Goal: Obtain resource: Download file/media

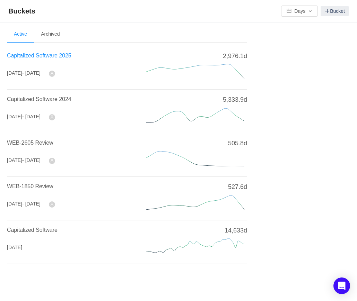
click at [45, 58] on span "Capitalized Software 2025" at bounding box center [39, 56] width 64 height 6
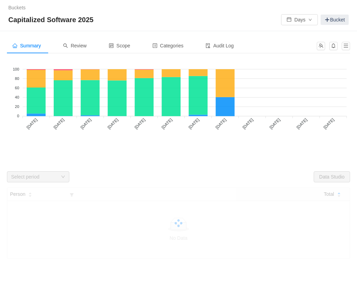
click at [297, 26] on div "Buckets / / Capitalized Software 2025 Days Bucket" at bounding box center [178, 15] width 357 height 31
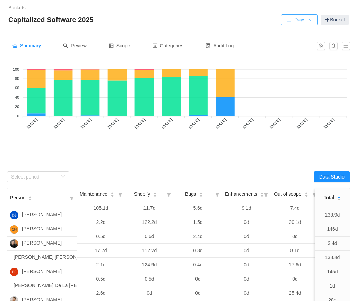
click at [298, 21] on button "Days" at bounding box center [299, 19] width 37 height 11
click at [297, 45] on li "Hours" at bounding box center [297, 44] width 37 height 11
click at [55, 179] on div "Select period" at bounding box center [34, 177] width 46 height 7
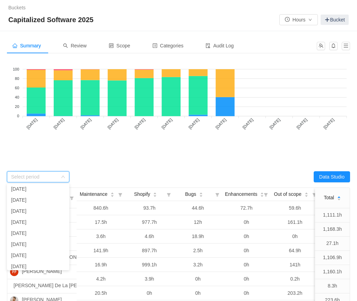
scroll to position [37, 0]
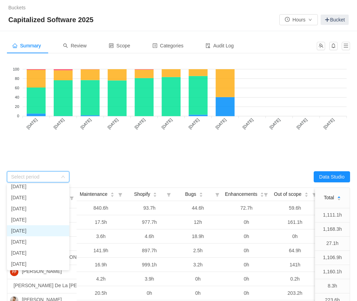
click at [44, 233] on li "[DATE]" at bounding box center [38, 231] width 62 height 11
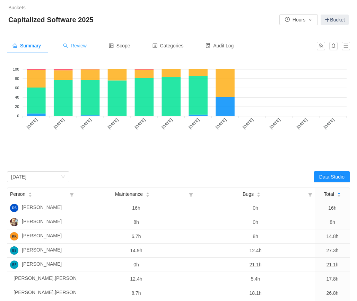
click at [79, 46] on span "Review" at bounding box center [75, 46] width 24 height 6
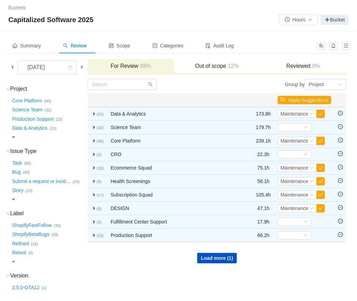
click at [13, 66] on span at bounding box center [13, 67] width 6 height 6
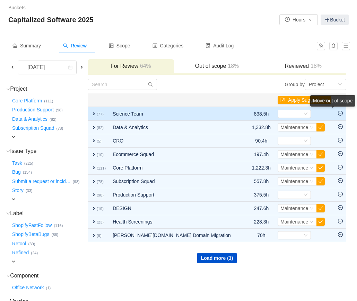
click at [341, 109] on div "Move out of scope" at bounding box center [332, 102] width 45 height 14
click at [340, 113] on icon "icon: minus-circle" at bounding box center [340, 113] width 2 height 0
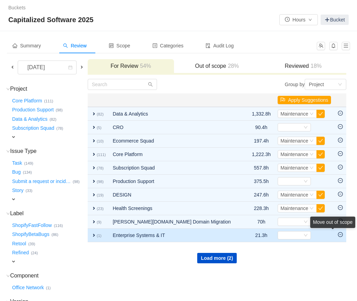
click at [341, 231] on div "Move out of scope" at bounding box center [332, 224] width 45 height 14
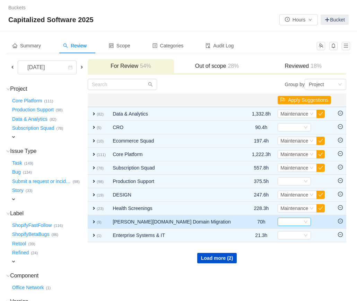
click at [296, 222] on div "Select" at bounding box center [291, 222] width 22 height 8
click at [98, 223] on small "(9)" at bounding box center [99, 222] width 5 height 4
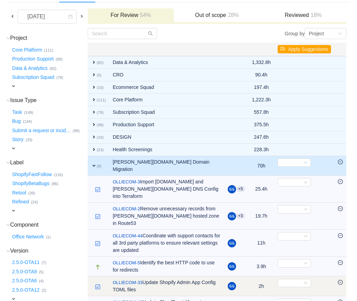
scroll to position [25, 0]
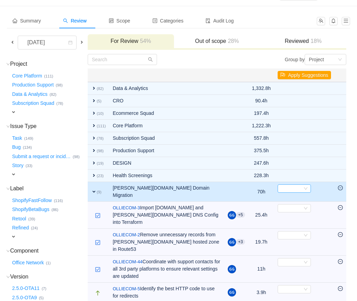
click at [286, 187] on div "Select" at bounding box center [291, 189] width 22 height 8
click at [289, 224] on span "Maintenance" at bounding box center [294, 224] width 28 height 6
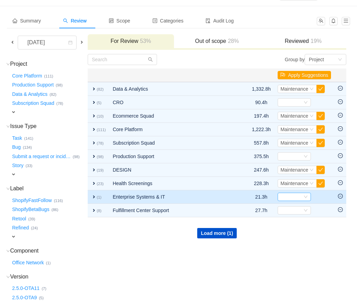
click at [293, 196] on div "Select" at bounding box center [291, 197] width 22 height 8
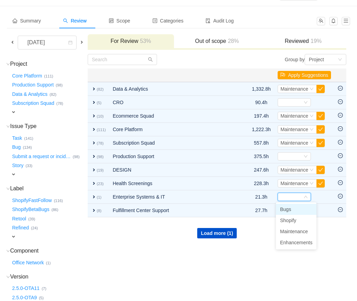
click at [99, 244] on td "Group by Project You will see tickets here after they were marked as out of sco…" at bounding box center [216, 208] width 259 height 308
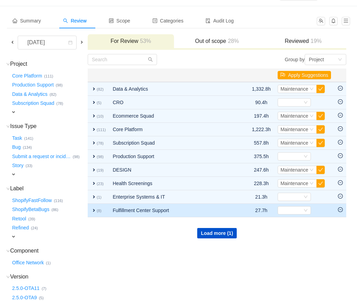
click at [339, 211] on icon "icon: minus-circle" at bounding box center [340, 210] width 5 height 5
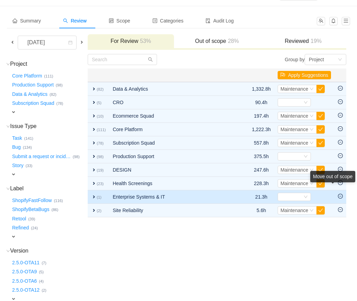
click at [341, 196] on icon "icon: minus-circle" at bounding box center [340, 196] width 2 height 0
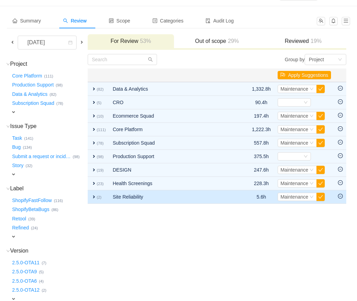
click at [93, 198] on span "expand" at bounding box center [94, 197] width 6 height 6
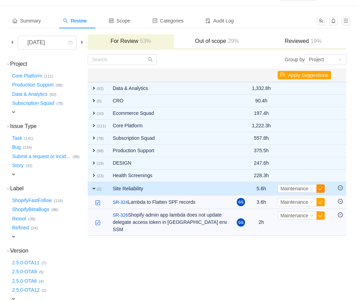
click at [319, 188] on button "button" at bounding box center [320, 189] width 8 height 8
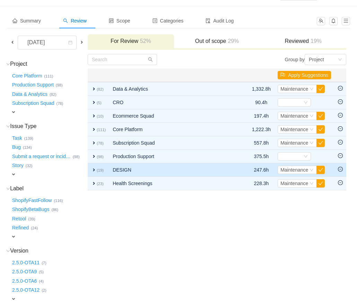
click at [97, 170] on span "expand" at bounding box center [94, 170] width 6 height 6
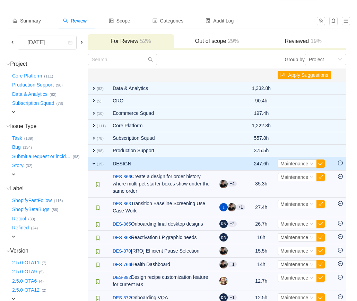
click at [96, 167] on td "expand (19)" at bounding box center [98, 164] width 21 height 14
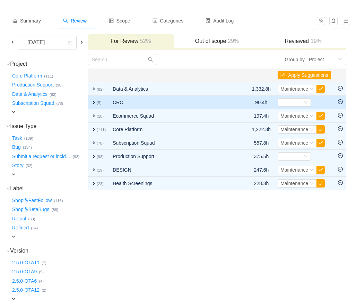
click at [95, 102] on span "expand" at bounding box center [94, 103] width 6 height 6
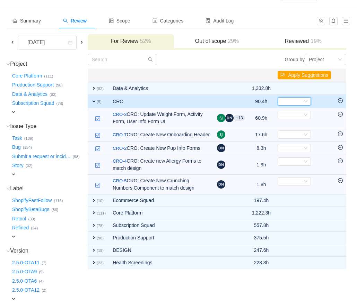
click at [289, 102] on div "Select" at bounding box center [291, 102] width 22 height 8
click at [290, 137] on span "Maintenance" at bounding box center [294, 136] width 28 height 6
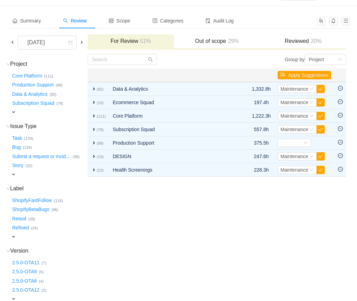
click at [296, 43] on h3 "Reviewed 20%" at bounding box center [302, 41] width 79 height 7
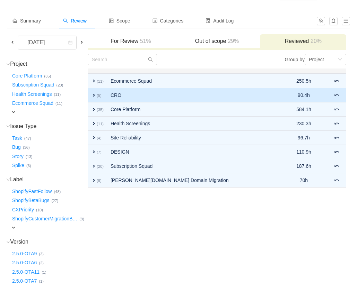
click at [97, 95] on span "expand" at bounding box center [94, 95] width 6 height 6
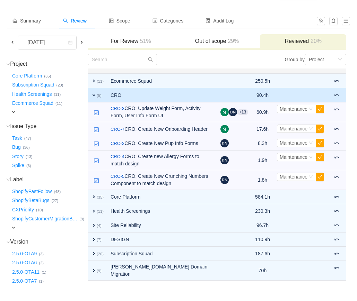
click at [94, 95] on span "expand" at bounding box center [94, 95] width 6 height 6
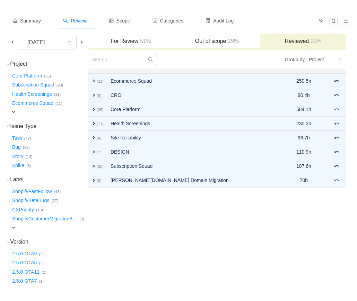
click at [142, 41] on span "51%" at bounding box center [144, 41] width 13 height 6
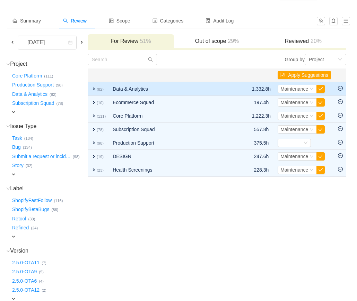
click at [99, 88] on small "(82)" at bounding box center [100, 89] width 7 height 4
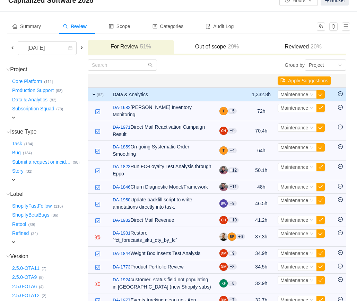
scroll to position [0, 0]
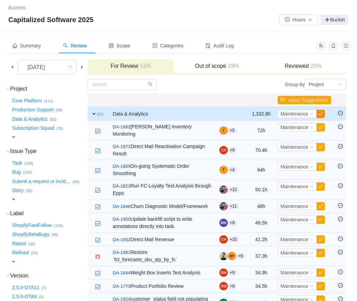
click at [320, 115] on button "button" at bounding box center [320, 114] width 8 height 8
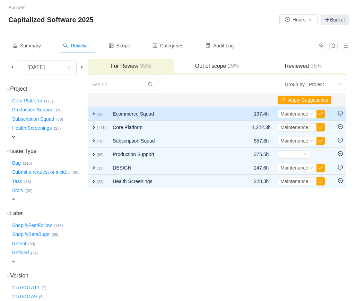
click at [97, 111] on span "expand" at bounding box center [94, 114] width 6 height 6
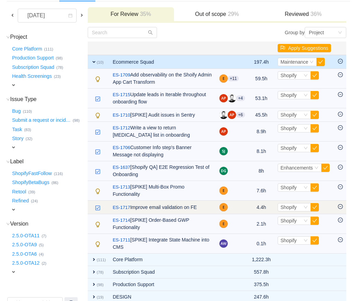
scroll to position [45, 0]
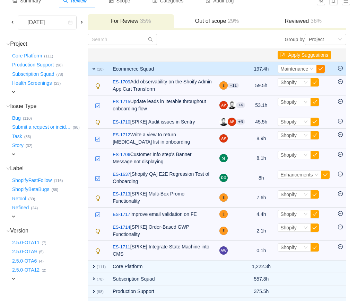
click at [321, 68] on button "button" at bounding box center [320, 69] width 8 height 8
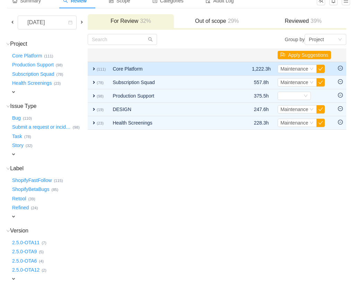
click at [93, 69] on span "expand" at bounding box center [94, 69] width 6 height 6
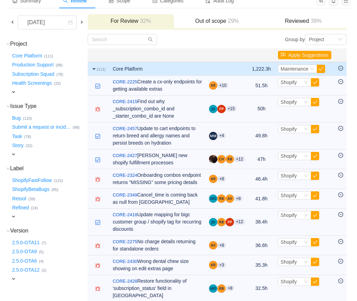
click at [94, 69] on span "expand" at bounding box center [94, 69] width 6 height 6
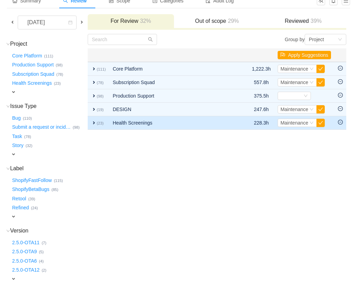
click at [97, 123] on span "expand" at bounding box center [94, 123] width 6 height 6
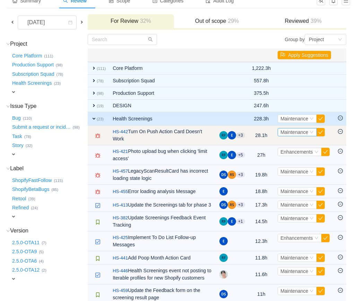
click at [281, 132] on span "Maintenance" at bounding box center [294, 133] width 28 height 6
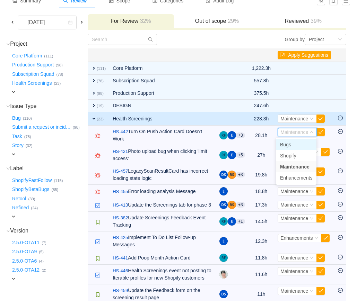
click at [281, 144] on span "Bugs" at bounding box center [285, 145] width 11 height 6
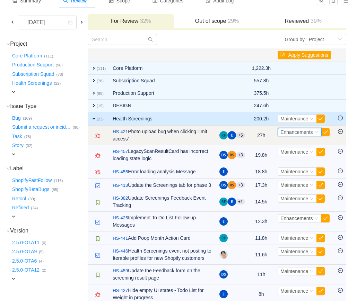
click at [286, 132] on span "Enhancements" at bounding box center [296, 133] width 32 height 6
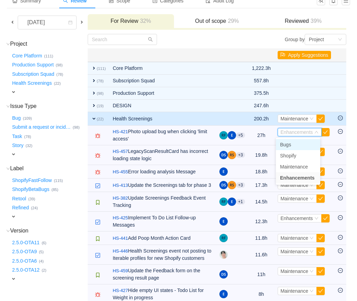
click at [286, 143] on span "Bugs" at bounding box center [285, 145] width 11 height 6
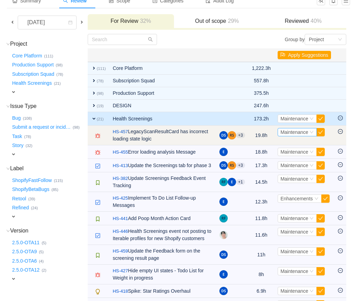
click at [287, 135] on span "Maintenance" at bounding box center [294, 133] width 28 height 6
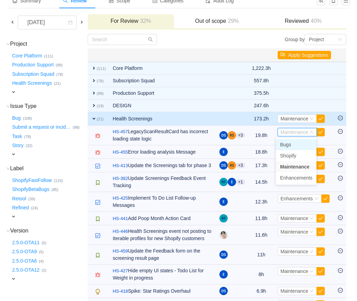
click at [287, 144] on span "Bugs" at bounding box center [285, 145] width 11 height 6
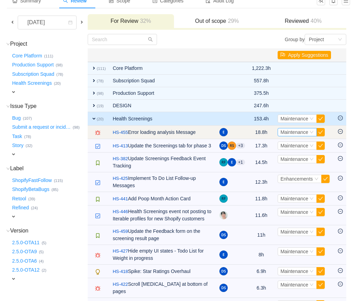
click at [287, 130] on span "Maintenance" at bounding box center [294, 133] width 28 height 6
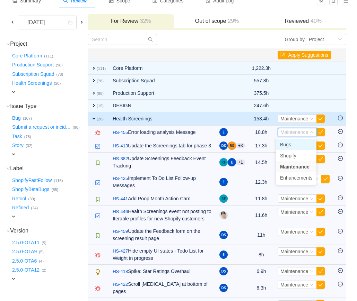
click at [287, 143] on span "Bugs" at bounding box center [285, 145] width 11 height 6
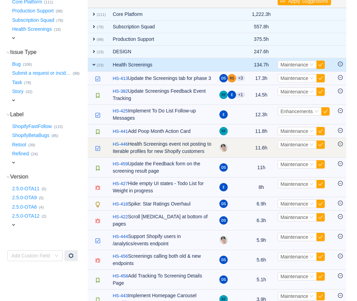
scroll to position [113, 0]
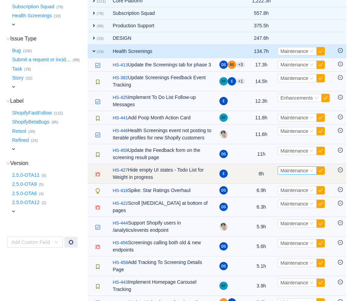
click at [293, 174] on span "Maintenance" at bounding box center [294, 171] width 28 height 6
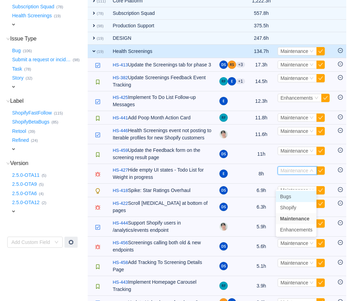
click at [291, 194] on li "Bugs" at bounding box center [296, 196] width 41 height 11
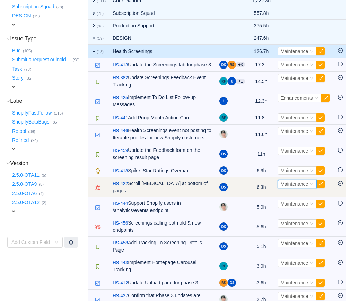
click at [282, 187] on span "Maintenance" at bounding box center [294, 185] width 28 height 6
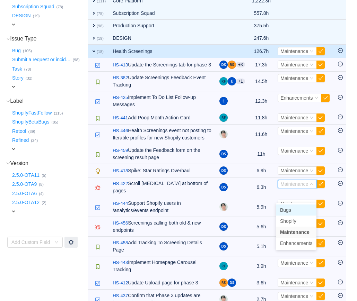
click at [282, 210] on span "Bugs" at bounding box center [285, 211] width 11 height 6
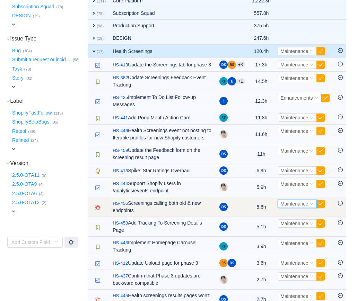
click at [283, 207] on span "Maintenance" at bounding box center [294, 204] width 28 height 6
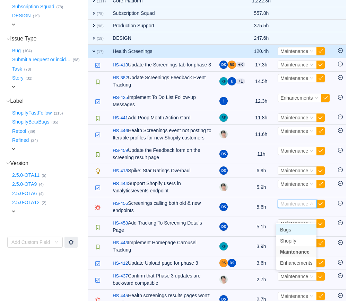
click at [282, 228] on span "Bugs" at bounding box center [285, 230] width 11 height 6
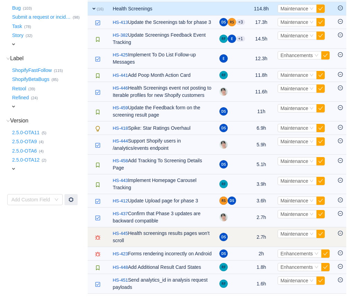
scroll to position [175, 0]
click at [301, 231] on span "Maintenance" at bounding box center [294, 234] width 28 height 6
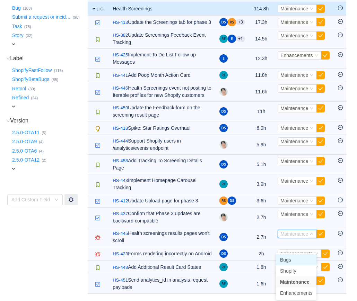
click at [294, 255] on li "Bugs" at bounding box center [296, 260] width 41 height 11
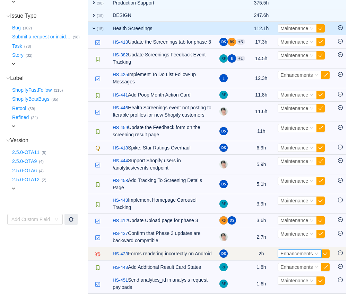
scroll to position [156, 0]
click at [283, 251] on span "Enhancements" at bounding box center [296, 254] width 32 height 6
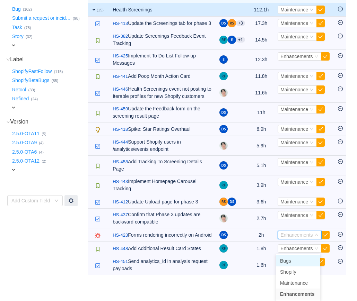
click at [283, 259] on span "Bugs" at bounding box center [285, 261] width 11 height 6
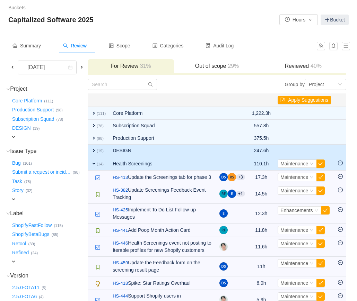
scroll to position [0, 0]
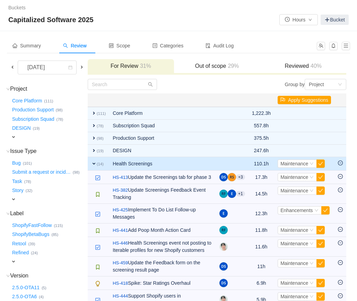
click at [92, 164] on span "expand" at bounding box center [94, 164] width 6 height 6
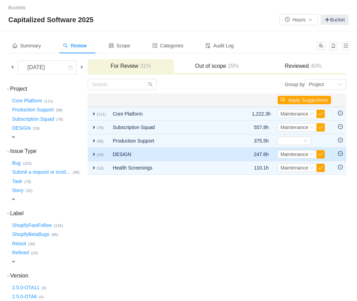
click at [96, 152] on span "expand" at bounding box center [94, 155] width 6 height 6
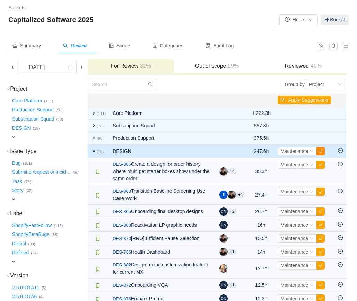
click at [318, 153] on button "button" at bounding box center [320, 151] width 8 height 8
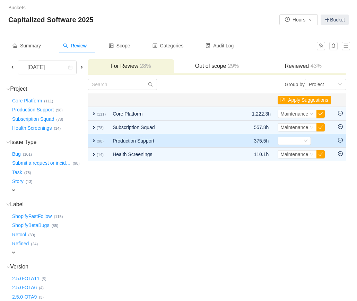
click at [341, 140] on icon "icon: minus-circle" at bounding box center [340, 140] width 5 height 5
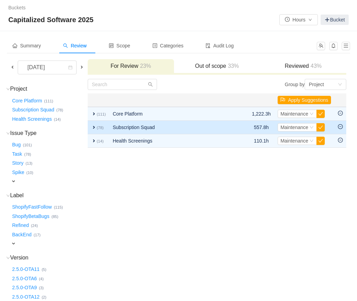
click at [94, 126] on span "expand" at bounding box center [94, 128] width 6 height 6
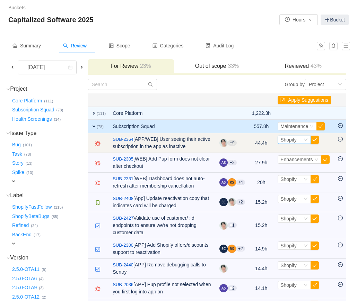
click at [292, 143] on div "Shopify" at bounding box center [288, 140] width 16 height 8
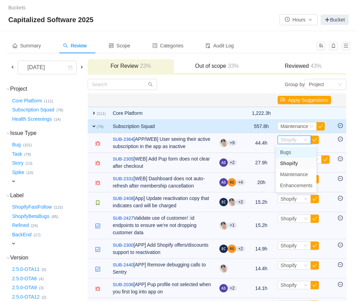
click at [291, 153] on li "Bugs" at bounding box center [296, 152] width 41 height 11
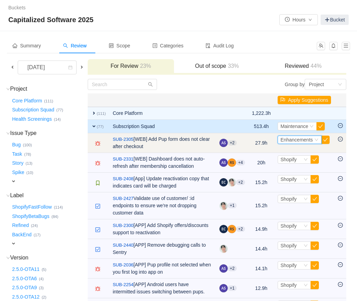
click at [287, 139] on span "Enhancements" at bounding box center [296, 140] width 32 height 6
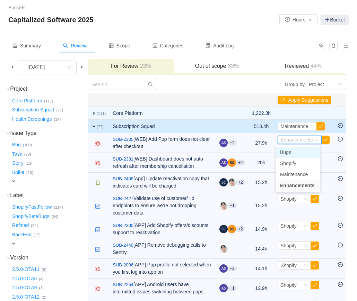
click at [285, 153] on span "Bugs" at bounding box center [285, 153] width 11 height 6
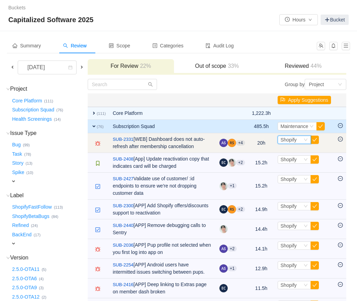
click at [288, 142] on span "Shopify" at bounding box center [288, 140] width 16 height 6
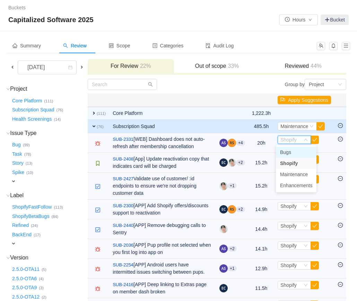
click at [287, 152] on span "Bugs" at bounding box center [285, 153] width 11 height 6
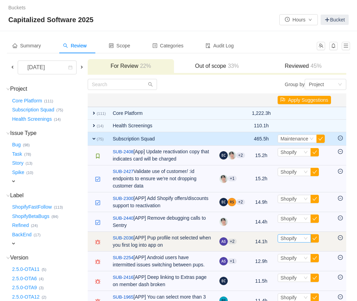
click at [281, 237] on span "Shopify" at bounding box center [288, 239] width 16 height 6
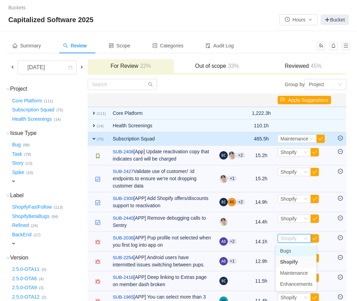
click at [282, 251] on span "Bugs" at bounding box center [285, 251] width 11 height 6
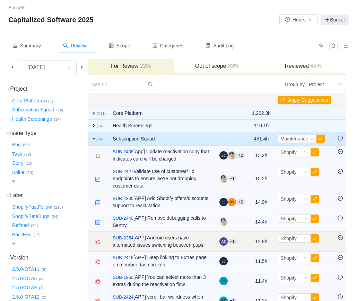
click at [285, 244] on td "Select Shopify Out of scope" at bounding box center [304, 242] width 60 height 20
click at [285, 240] on span "Shopify" at bounding box center [288, 239] width 16 height 6
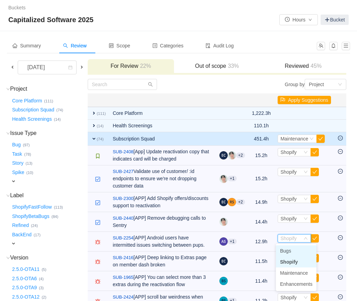
click at [285, 248] on span "Bugs" at bounding box center [285, 251] width 11 height 6
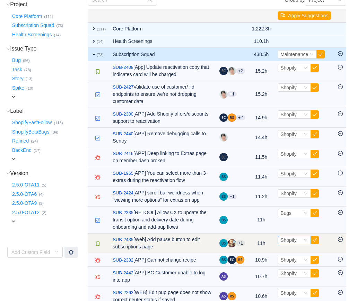
scroll to position [86, 0]
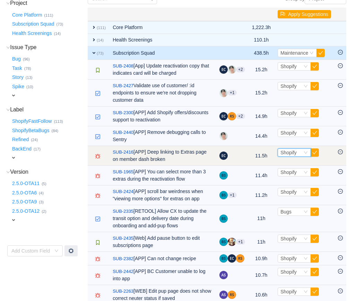
click at [294, 155] on span "Shopify" at bounding box center [288, 153] width 16 height 6
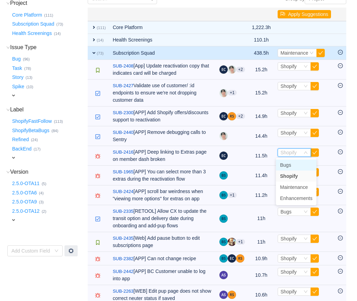
click at [288, 167] on span "Bugs" at bounding box center [285, 165] width 11 height 6
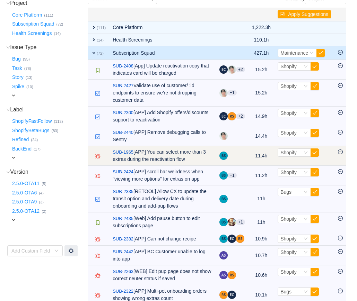
click at [288, 159] on td "Select Shopify Out of scope" at bounding box center [304, 156] width 60 height 20
click at [288, 158] on td "Select Shopify Out of scope" at bounding box center [304, 156] width 60 height 20
click at [286, 154] on span "Shopify" at bounding box center [288, 153] width 16 height 6
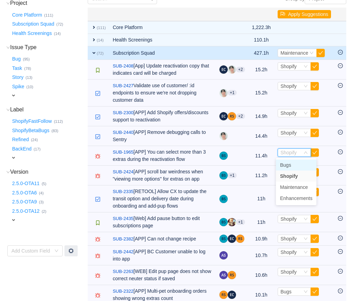
click at [286, 167] on span "Bugs" at bounding box center [285, 165] width 11 height 6
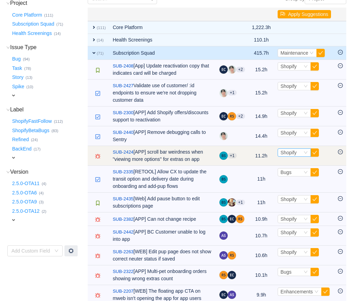
click at [281, 153] on span "Shopify" at bounding box center [288, 153] width 16 height 6
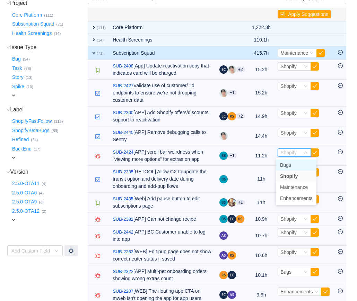
click at [283, 165] on span "Bugs" at bounding box center [285, 165] width 11 height 6
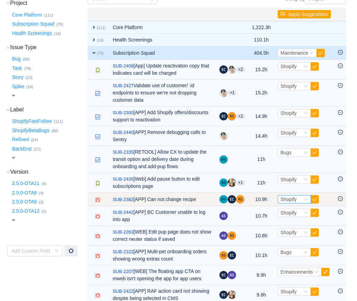
click at [286, 203] on div "Shopify" at bounding box center [288, 200] width 16 height 8
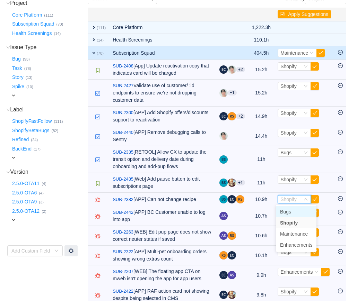
click at [287, 210] on span "Bugs" at bounding box center [285, 212] width 11 height 6
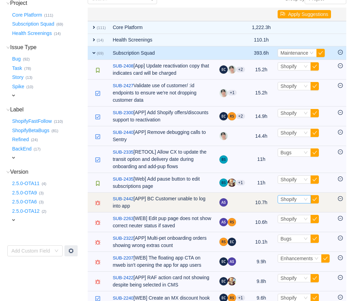
click at [286, 200] on span "Shopify" at bounding box center [288, 200] width 16 height 6
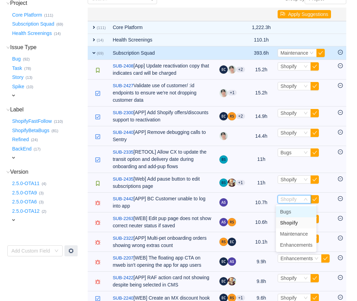
click at [287, 212] on span "Bugs" at bounding box center [285, 212] width 11 height 6
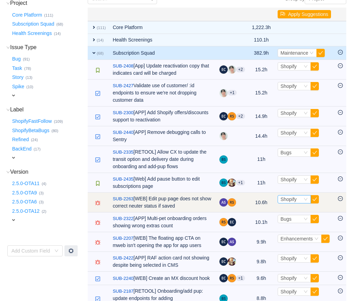
click at [284, 200] on span "Shopify" at bounding box center [288, 200] width 16 height 6
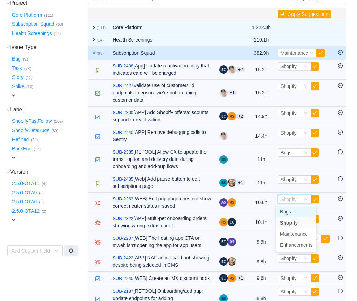
click at [285, 212] on span "Bugs" at bounding box center [285, 212] width 11 height 6
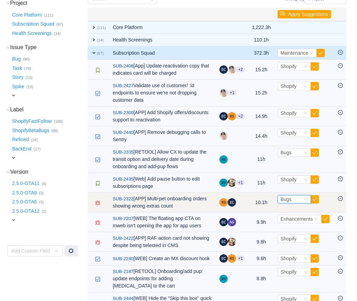
click at [284, 201] on span "Bugs" at bounding box center [285, 200] width 11 height 6
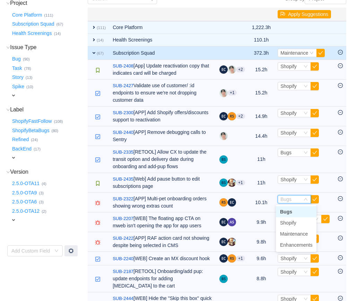
click at [285, 210] on span "Bugs" at bounding box center [286, 212] width 12 height 6
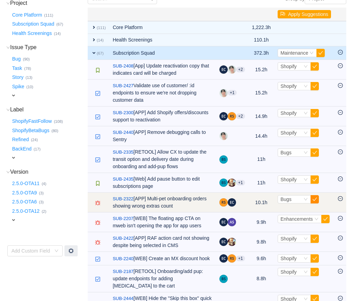
click at [313, 197] on button "button" at bounding box center [314, 199] width 8 height 8
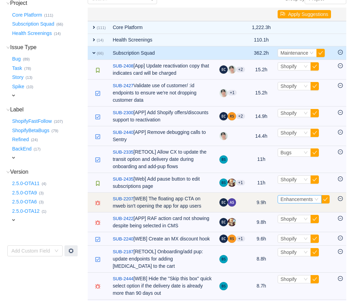
click at [288, 200] on span "Enhancements" at bounding box center [296, 200] width 32 height 6
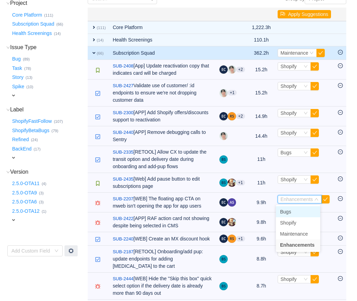
click at [287, 211] on span "Bugs" at bounding box center [285, 212] width 11 height 6
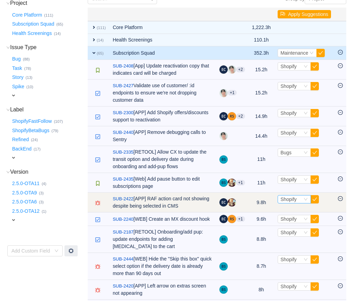
click at [284, 200] on span "Shopify" at bounding box center [288, 200] width 16 height 6
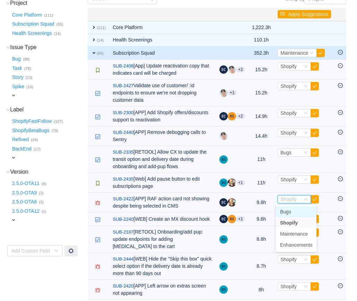
click at [284, 211] on span "Bugs" at bounding box center [285, 212] width 11 height 6
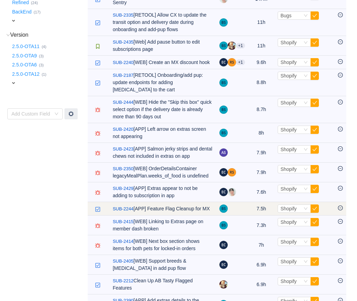
scroll to position [236, 0]
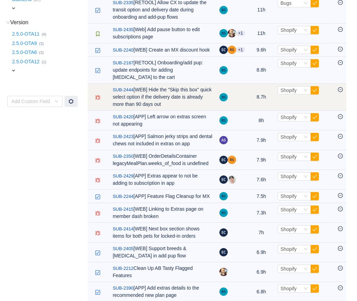
click at [285, 102] on td "Select Shopify Out of scope" at bounding box center [304, 97] width 60 height 27
click at [285, 93] on span "Shopify" at bounding box center [288, 91] width 16 height 6
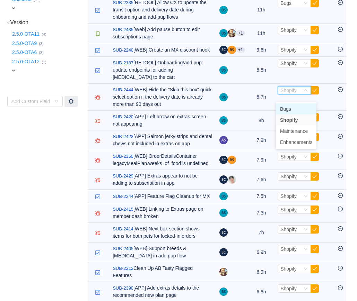
click at [285, 111] on span "Bugs" at bounding box center [285, 109] width 11 height 6
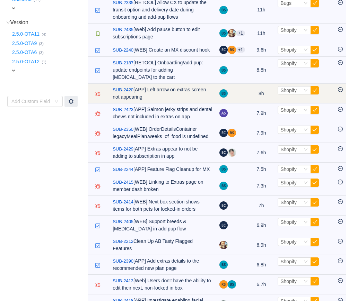
click at [285, 104] on td "Select Shopify Out of scope" at bounding box center [304, 94] width 60 height 20
click at [285, 93] on span "Shopify" at bounding box center [288, 91] width 16 height 6
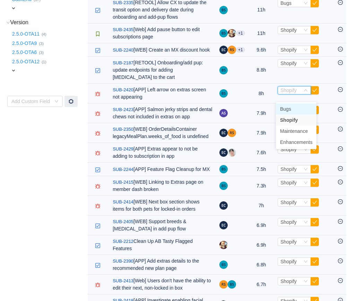
click at [285, 109] on span "Bugs" at bounding box center [285, 109] width 11 height 6
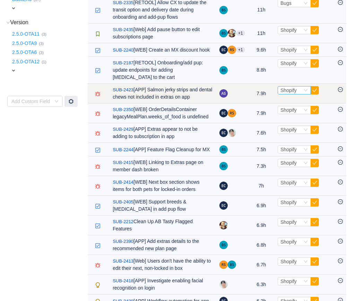
click at [285, 93] on span "Shopify" at bounding box center [288, 91] width 16 height 6
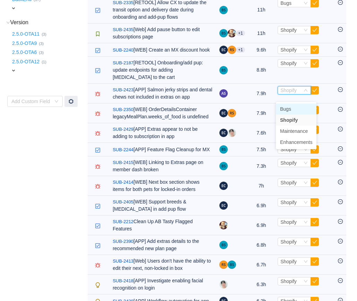
click at [285, 107] on span "Bugs" at bounding box center [285, 109] width 11 height 6
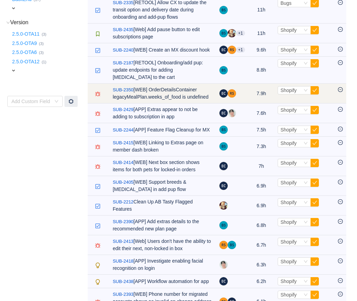
click at [286, 103] on td "Select Shopify Out of scope" at bounding box center [304, 94] width 60 height 20
click at [286, 93] on span "Shopify" at bounding box center [288, 91] width 16 height 6
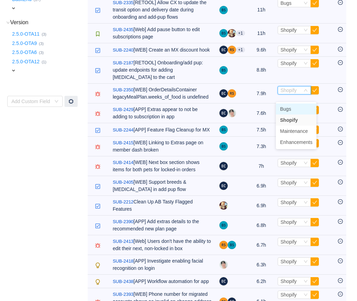
click at [286, 107] on span "Bugs" at bounding box center [285, 109] width 11 height 6
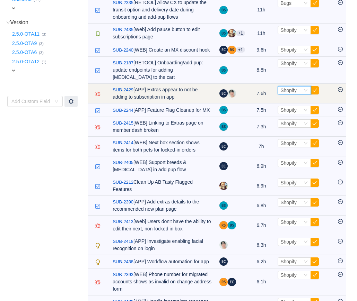
click at [286, 93] on span "Shopify" at bounding box center [288, 91] width 16 height 6
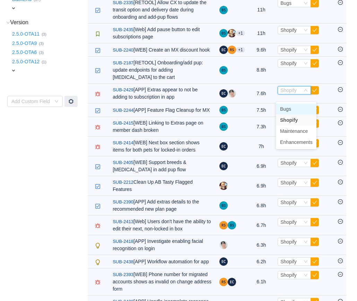
click at [286, 106] on li "Bugs" at bounding box center [296, 109] width 41 height 11
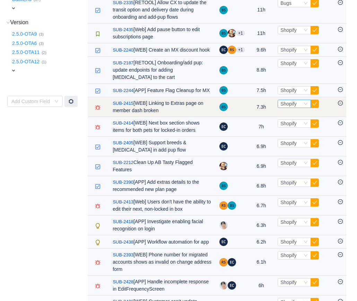
click at [282, 107] on span "Shopify" at bounding box center [288, 104] width 16 height 6
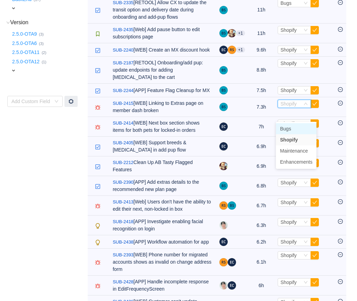
click at [283, 129] on span "Bugs" at bounding box center [285, 129] width 11 height 6
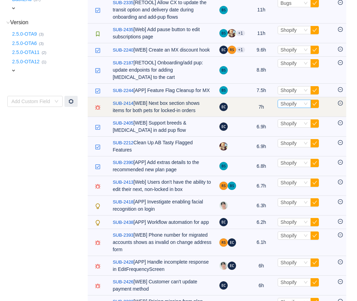
click at [283, 107] on span "Shopify" at bounding box center [288, 104] width 16 height 6
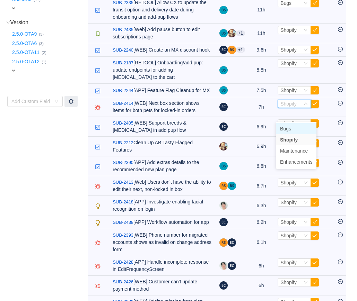
click at [283, 127] on span "Bugs" at bounding box center [285, 129] width 11 height 6
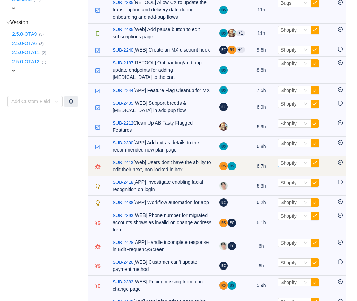
click at [280, 166] on span "Shopify" at bounding box center [288, 163] width 16 height 6
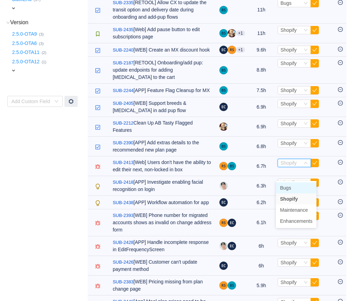
click at [283, 186] on span "Bugs" at bounding box center [285, 188] width 11 height 6
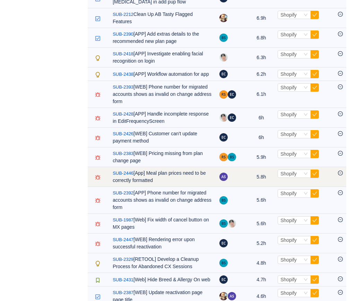
scroll to position [381, 0]
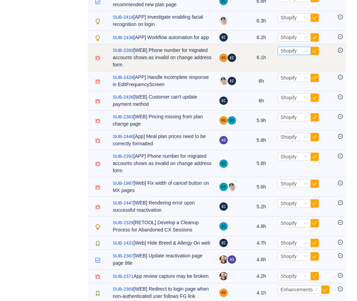
click at [294, 54] on span "Shopify" at bounding box center [288, 51] width 16 height 6
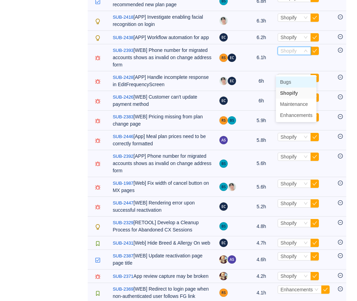
click at [291, 80] on li "Bugs" at bounding box center [296, 82] width 41 height 11
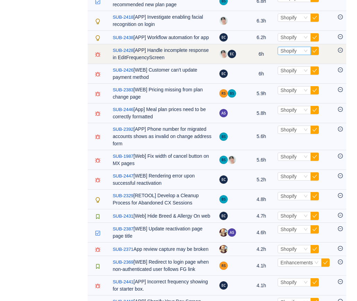
click at [286, 54] on span "Shopify" at bounding box center [288, 51] width 16 height 6
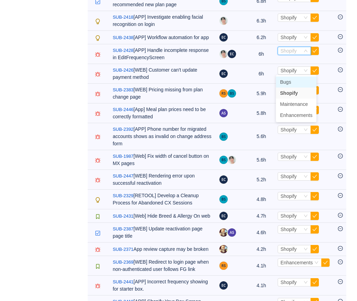
click at [288, 80] on span "Bugs" at bounding box center [285, 82] width 11 height 6
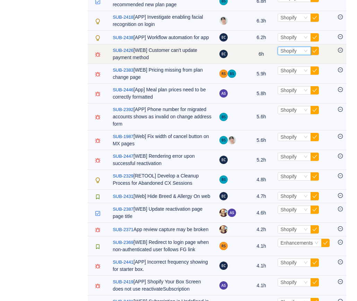
click at [283, 54] on span "Shopify" at bounding box center [288, 51] width 16 height 6
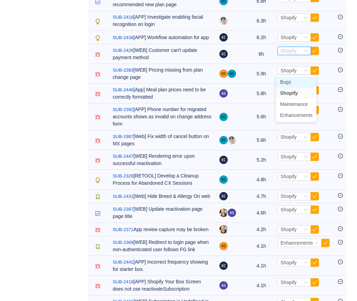
click at [283, 79] on span "Bugs" at bounding box center [285, 82] width 11 height 6
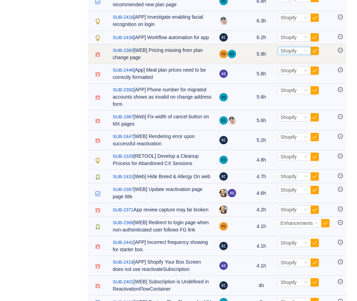
click at [283, 54] on span "Shopify" at bounding box center [288, 51] width 16 height 6
click at [284, 64] on td "Select Shopify Out of scope" at bounding box center [304, 54] width 60 height 20
click at [283, 54] on span "Shopify" at bounding box center [288, 51] width 16 height 6
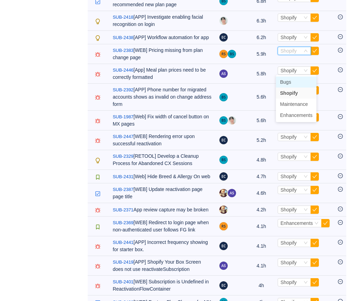
click at [283, 80] on span "Bugs" at bounding box center [285, 82] width 11 height 6
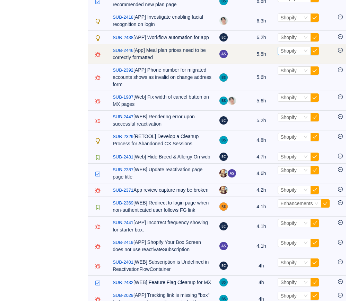
click at [282, 54] on span "Shopify" at bounding box center [288, 51] width 16 height 6
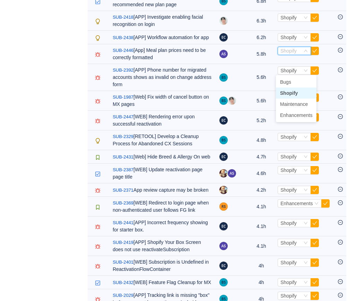
click at [282, 75] on ul "Bugs Shopify Maintenance Enhancements" at bounding box center [296, 98] width 41 height 47
click at [282, 80] on span "Bugs" at bounding box center [285, 82] width 11 height 6
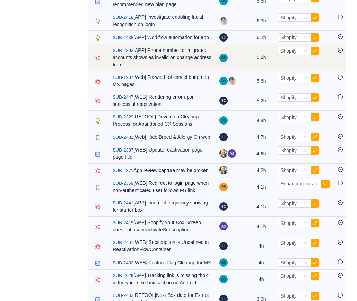
click at [281, 54] on span "Shopify" at bounding box center [288, 51] width 16 height 6
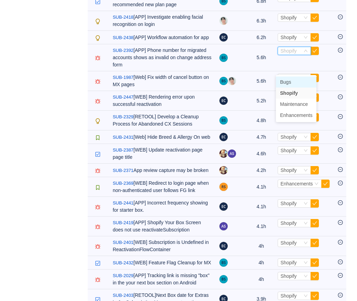
click at [281, 82] on span "Bugs" at bounding box center [285, 82] width 11 height 6
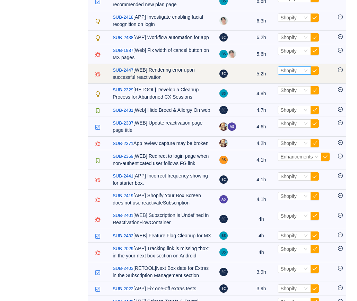
click at [283, 74] on div "Shopify" at bounding box center [288, 71] width 16 height 8
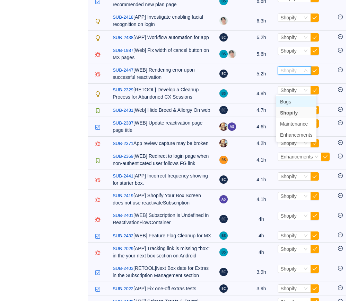
click at [286, 98] on li "Bugs" at bounding box center [296, 101] width 41 height 11
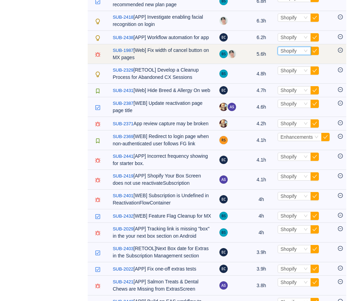
click at [286, 54] on span "Shopify" at bounding box center [288, 51] width 16 height 6
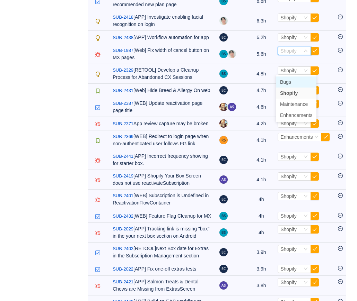
click at [288, 81] on span "Bugs" at bounding box center [285, 82] width 11 height 6
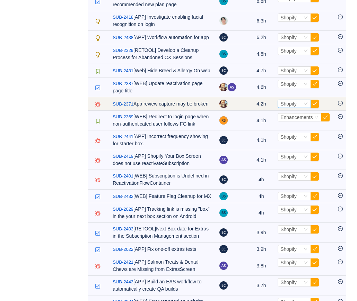
click at [286, 107] on span "Shopify" at bounding box center [288, 104] width 16 height 6
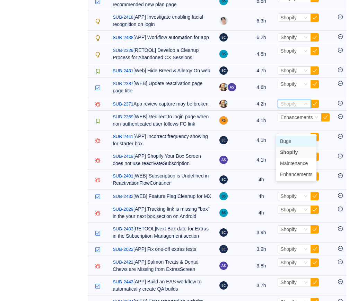
click at [286, 137] on li "Bugs" at bounding box center [296, 141] width 41 height 11
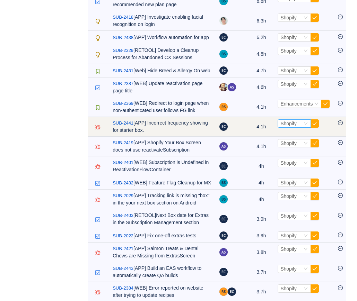
click at [282, 126] on span "Shopify" at bounding box center [288, 124] width 16 height 6
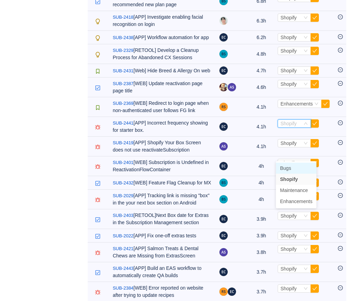
click at [283, 169] on span "Bugs" at bounding box center [285, 169] width 11 height 6
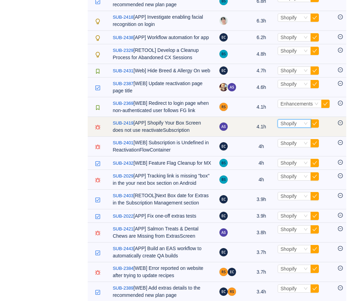
click at [284, 126] on span "Shopify" at bounding box center [288, 124] width 16 height 6
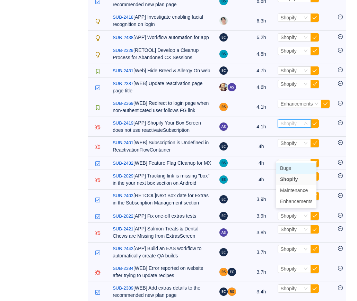
click at [285, 166] on span "Bugs" at bounding box center [285, 169] width 11 height 6
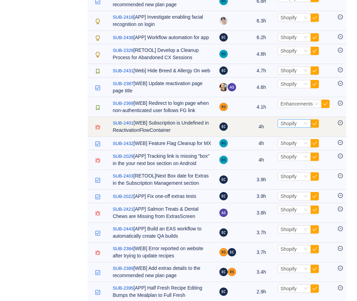
click at [284, 126] on span "Shopify" at bounding box center [288, 124] width 16 height 6
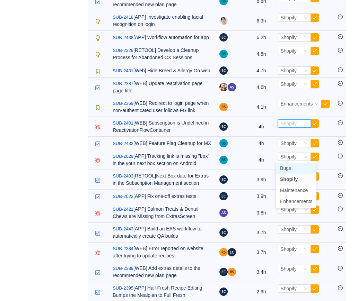
click at [284, 166] on span "Bugs" at bounding box center [285, 169] width 11 height 6
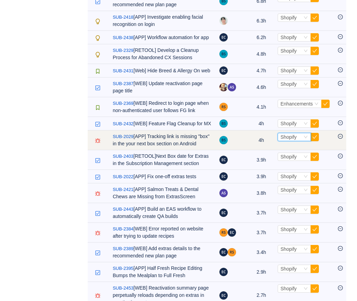
click at [281, 140] on span "Shopify" at bounding box center [288, 137] width 16 height 6
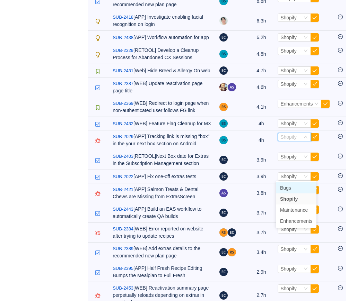
click at [283, 186] on span "Bugs" at bounding box center [285, 188] width 11 height 6
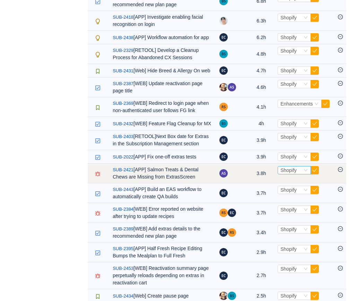
click at [282, 173] on span "Shopify" at bounding box center [288, 171] width 16 height 6
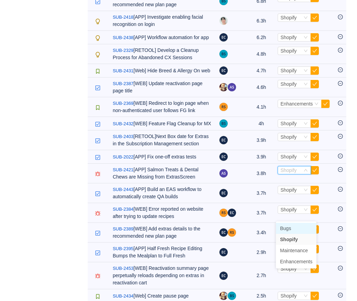
click at [282, 226] on span "Bugs" at bounding box center [285, 229] width 11 height 6
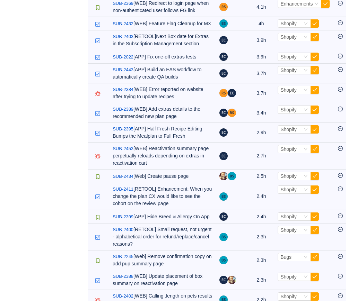
scroll to position [486, 0]
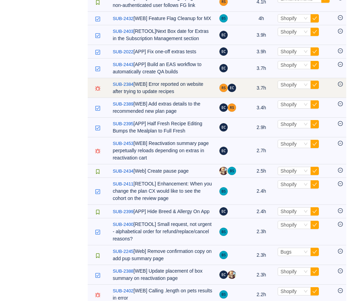
click at [287, 98] on td "Select Shopify Out of scope" at bounding box center [304, 88] width 60 height 20
click at [287, 88] on span "Shopify" at bounding box center [288, 85] width 16 height 6
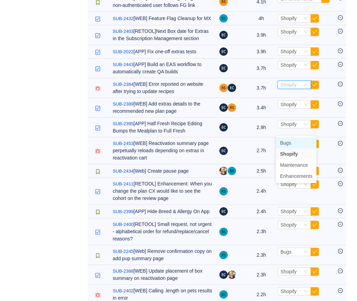
click at [286, 141] on span "Bugs" at bounding box center [285, 143] width 11 height 6
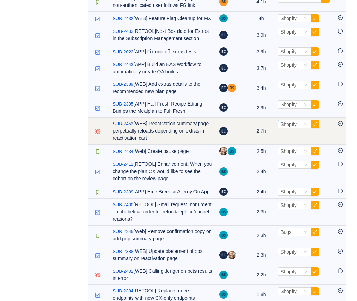
click at [282, 127] on span "Shopify" at bounding box center [288, 125] width 16 height 6
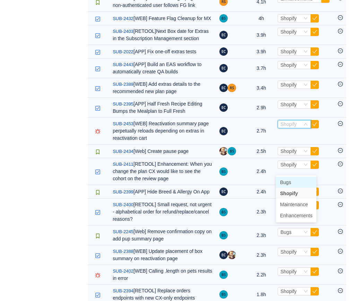
click at [284, 183] on span "Bugs" at bounding box center [285, 183] width 11 height 6
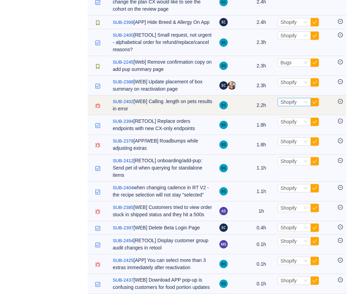
scroll to position [710, 0]
click at [280, 99] on span "Shopify" at bounding box center [288, 102] width 16 height 6
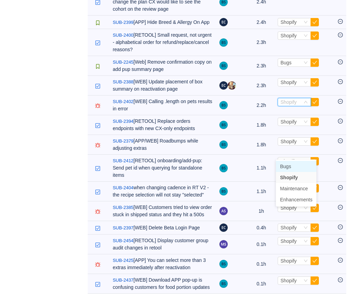
click at [282, 164] on span "Bugs" at bounding box center [285, 167] width 11 height 6
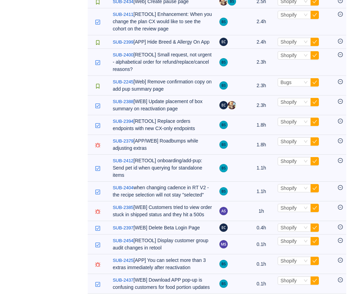
scroll to position [690, 0]
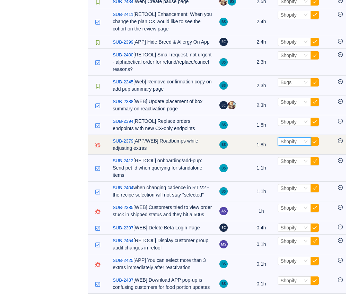
click at [282, 139] on span "Shopify" at bounding box center [288, 142] width 16 height 6
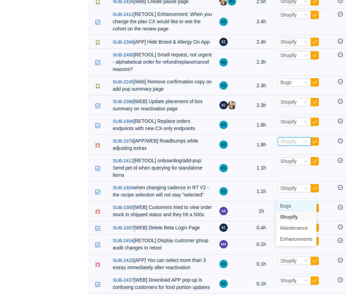
click at [284, 203] on span "Bugs" at bounding box center [285, 206] width 11 height 6
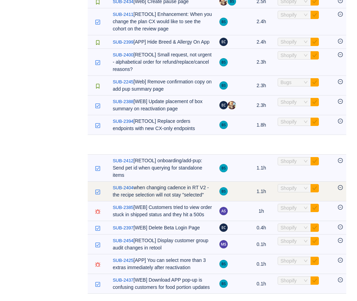
scroll to position [671, 0]
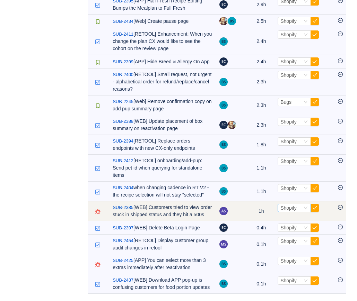
click at [284, 205] on span "Shopify" at bounding box center [288, 208] width 16 height 6
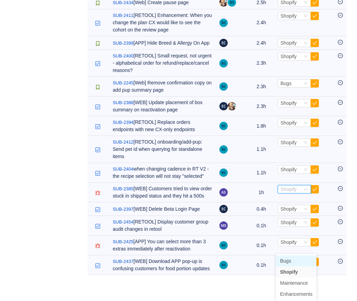
click at [284, 258] on span "Bugs" at bounding box center [285, 261] width 11 height 6
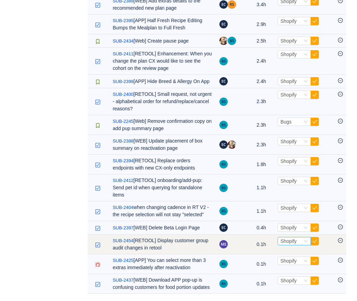
scroll to position [644, 0]
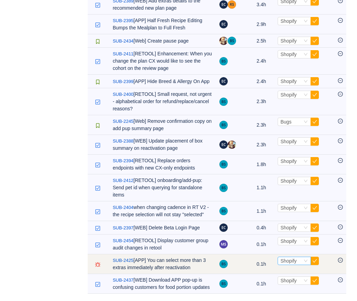
click at [285, 258] on span "Shopify" at bounding box center [288, 261] width 16 height 6
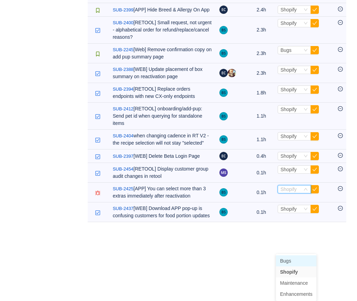
click at [285, 258] on span "Bugs" at bounding box center [285, 261] width 11 height 6
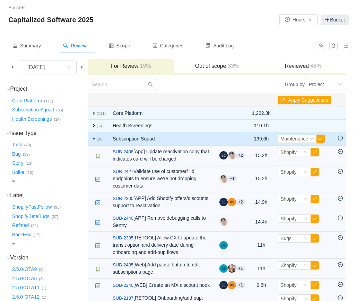
scroll to position [0, 0]
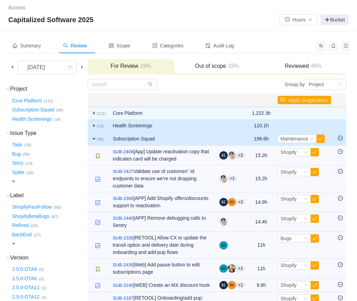
click at [101, 127] on small "(14)" at bounding box center [100, 126] width 7 height 4
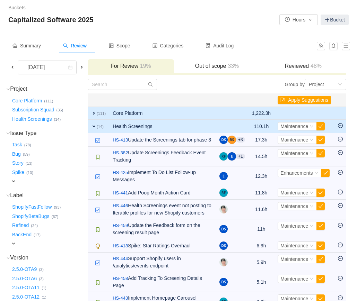
click at [94, 114] on span "expand" at bounding box center [94, 114] width 6 height 6
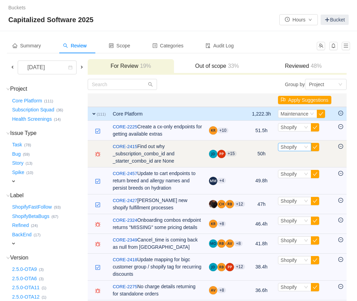
click at [297, 148] on span "Shopify" at bounding box center [289, 147] width 16 height 6
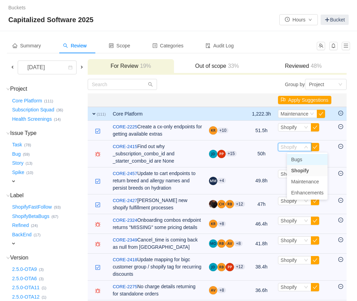
click at [302, 159] on span "Bugs" at bounding box center [296, 160] width 11 height 6
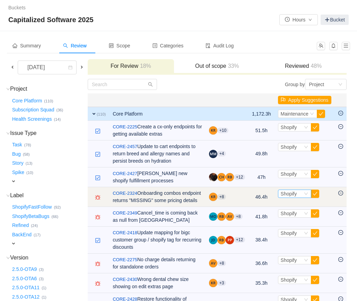
click at [295, 194] on span "Shopify" at bounding box center [289, 194] width 16 height 6
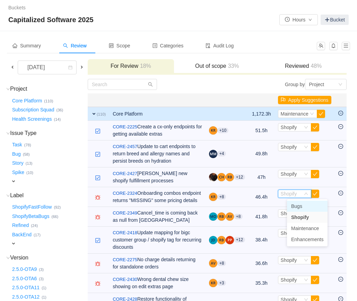
click at [293, 208] on span "Bugs" at bounding box center [296, 207] width 11 height 6
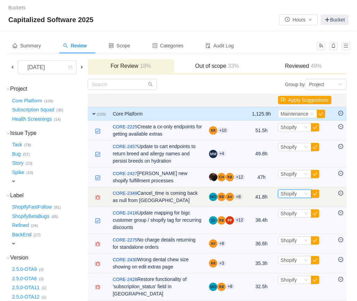
click at [295, 196] on div "Shopify" at bounding box center [289, 194] width 16 height 8
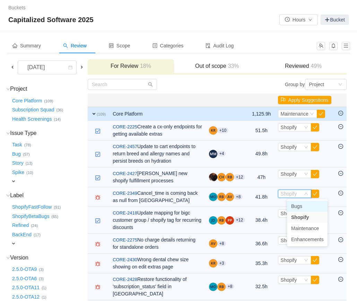
click at [296, 209] on li "Bugs" at bounding box center [307, 206] width 41 height 11
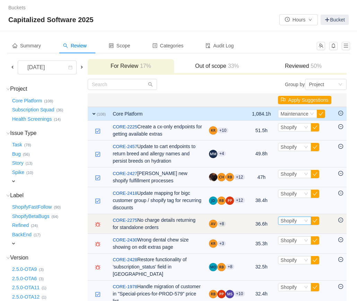
click at [294, 224] on div "Shopify" at bounding box center [289, 221] width 16 height 8
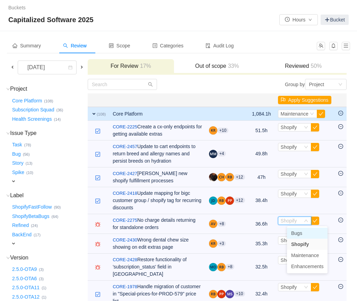
click at [294, 232] on span "Bugs" at bounding box center [296, 234] width 11 height 6
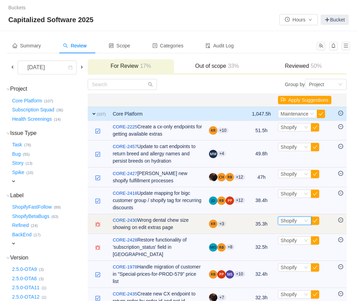
click at [295, 223] on span "Shopify" at bounding box center [289, 221] width 16 height 6
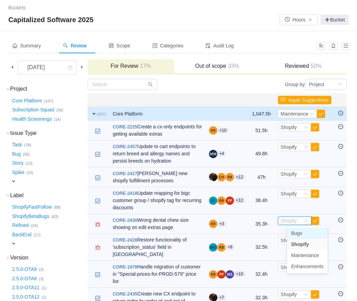
click at [295, 232] on span "Bugs" at bounding box center [296, 234] width 11 height 6
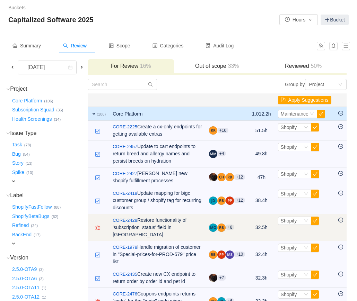
click at [295, 226] on td "Select Shopify Out of scope" at bounding box center [304, 227] width 60 height 27
click at [295, 222] on span "Shopify" at bounding box center [289, 221] width 16 height 6
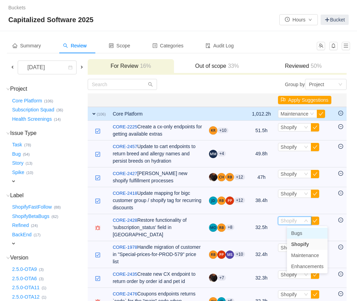
click at [295, 232] on span "Bugs" at bounding box center [296, 234] width 11 height 6
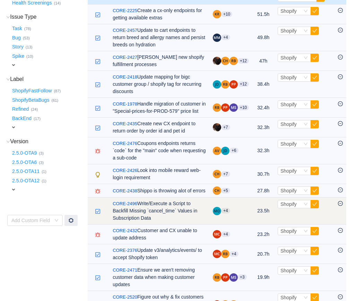
scroll to position [120, 0]
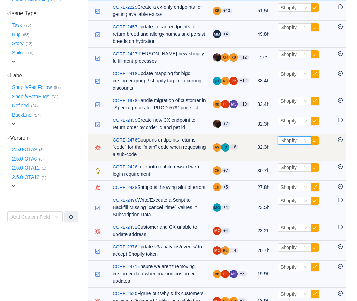
click at [296, 143] on span "Shopify" at bounding box center [288, 141] width 16 height 6
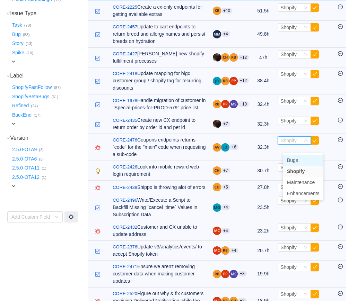
click at [294, 161] on span "Bugs" at bounding box center [292, 161] width 11 height 6
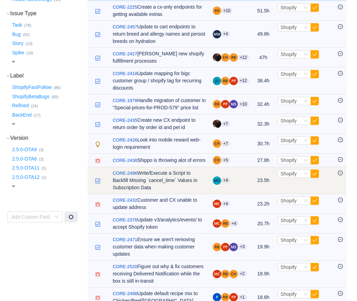
click at [289, 192] on td "Select Shopify Out of scope" at bounding box center [304, 180] width 60 height 27
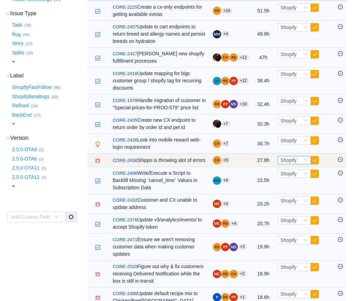
click at [286, 163] on span "Shopify" at bounding box center [288, 161] width 16 height 6
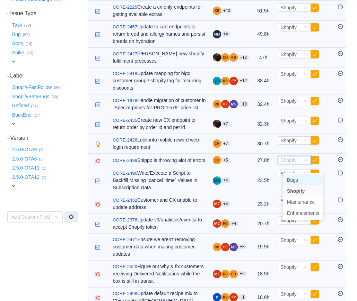
click at [288, 178] on span "Bugs" at bounding box center [292, 180] width 11 height 6
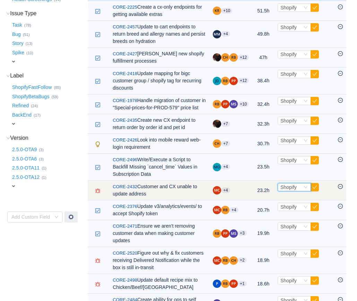
click at [293, 190] on span "Shopify" at bounding box center [288, 188] width 16 height 6
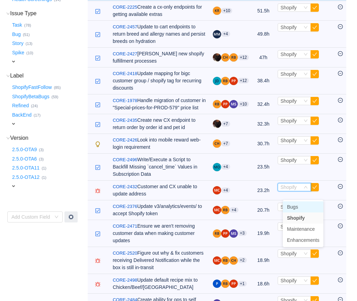
click at [294, 206] on span "Bugs" at bounding box center [292, 207] width 11 height 6
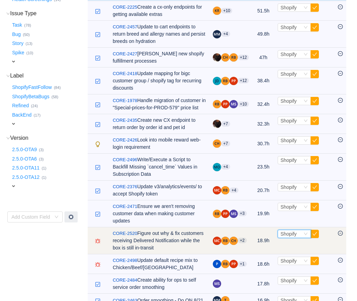
click at [291, 238] on div "Select Shopify" at bounding box center [293, 234] width 33 height 8
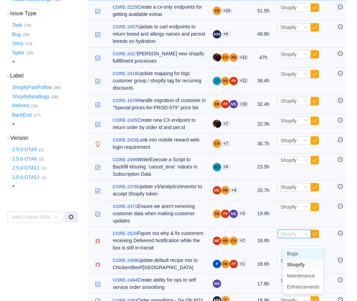
click at [292, 251] on span "Bugs" at bounding box center [292, 254] width 11 height 6
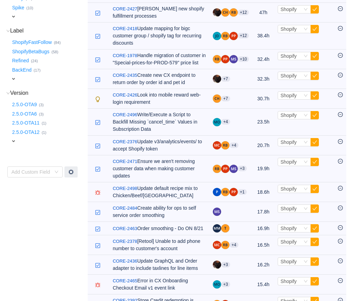
scroll to position [194, 0]
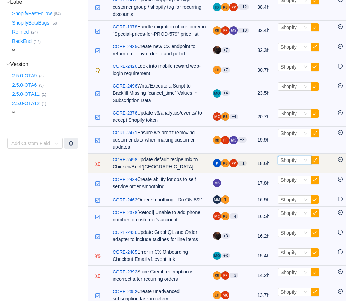
click at [295, 163] on span "Shopify" at bounding box center [288, 161] width 16 height 6
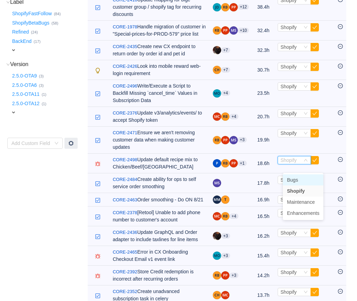
click at [296, 179] on span "Bugs" at bounding box center [292, 180] width 11 height 6
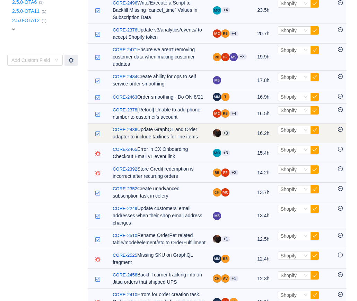
scroll to position [277, 0]
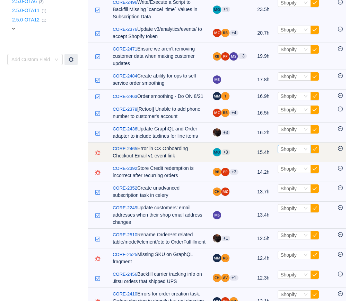
click at [294, 152] on span "Shopify" at bounding box center [288, 150] width 16 height 6
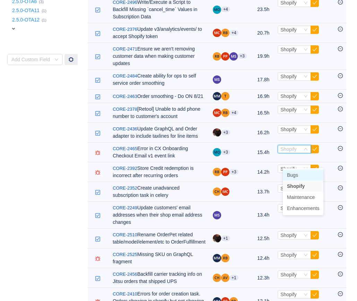
click at [294, 173] on span "Bugs" at bounding box center [292, 176] width 11 height 6
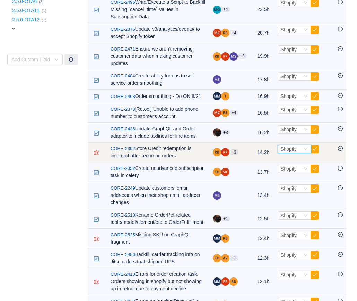
click at [287, 153] on div "Shopify" at bounding box center [288, 149] width 16 height 8
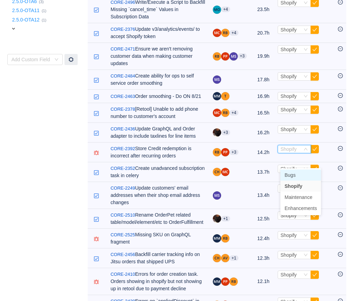
click at [288, 175] on span "Bugs" at bounding box center [289, 176] width 11 height 6
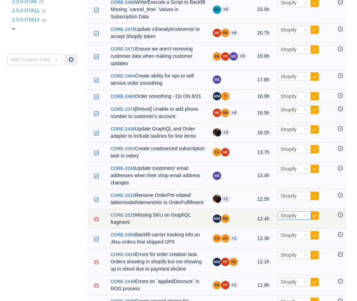
click at [284, 219] on span "Shopify" at bounding box center [288, 216] width 16 height 6
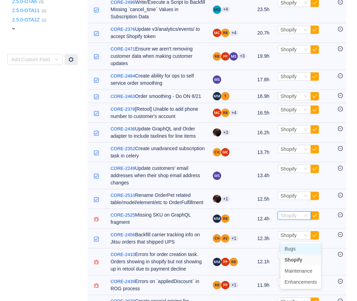
click at [288, 246] on span "Bugs" at bounding box center [289, 249] width 11 height 6
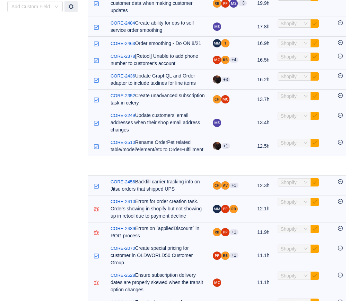
scroll to position [420, 0]
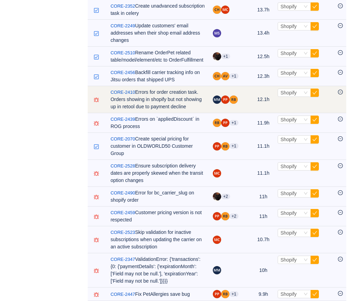
click at [287, 113] on td "Select Shopify Out of scope" at bounding box center [304, 99] width 60 height 27
click at [290, 96] on span "Shopify" at bounding box center [288, 93] width 16 height 6
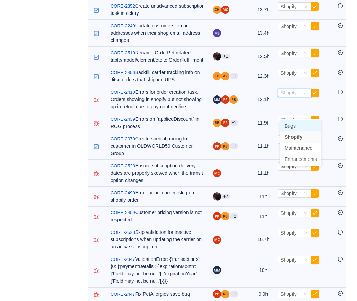
click at [290, 127] on span "Bugs" at bounding box center [289, 126] width 11 height 6
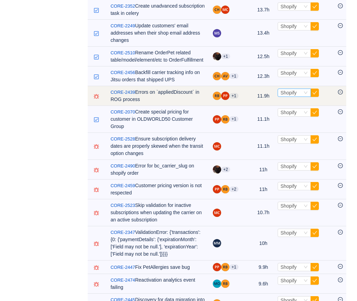
click at [290, 96] on span "Shopify" at bounding box center [288, 93] width 16 height 6
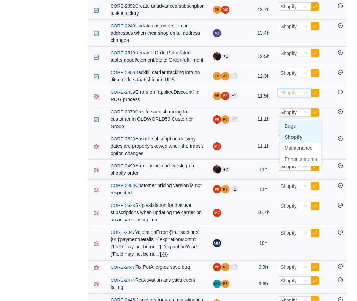
click at [290, 127] on span "Bugs" at bounding box center [289, 126] width 11 height 6
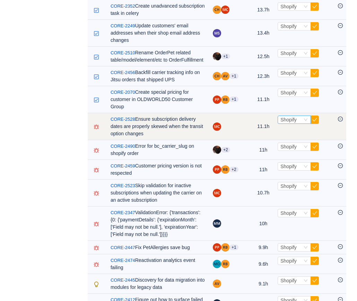
click at [286, 123] on span "Shopify" at bounding box center [288, 120] width 16 height 6
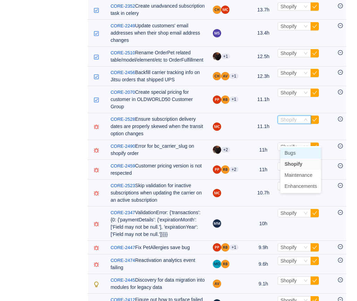
click at [286, 153] on span "Bugs" at bounding box center [289, 153] width 11 height 6
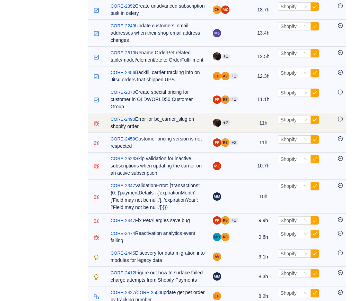
click at [287, 133] on td "Select Shopify Out of scope" at bounding box center [304, 123] width 60 height 20
click at [287, 123] on span "Shopify" at bounding box center [288, 120] width 16 height 6
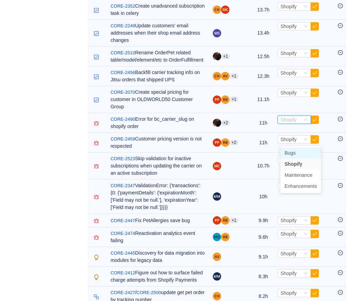
click at [288, 149] on li "Bugs" at bounding box center [300, 153] width 41 height 11
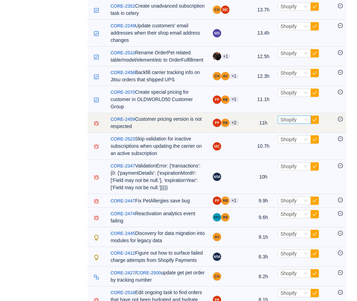
click at [289, 123] on span "Shopify" at bounding box center [288, 120] width 16 height 6
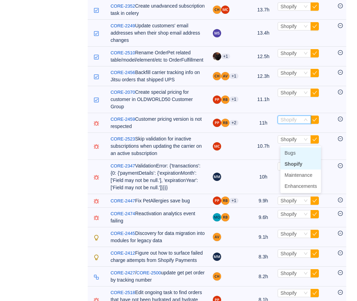
click at [290, 151] on span "Bugs" at bounding box center [289, 153] width 11 height 6
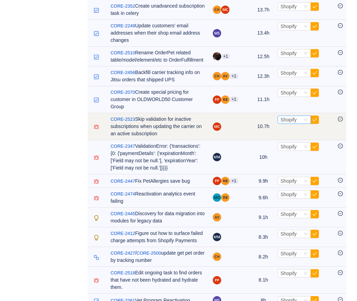
click at [288, 123] on span "Shopify" at bounding box center [288, 120] width 16 height 6
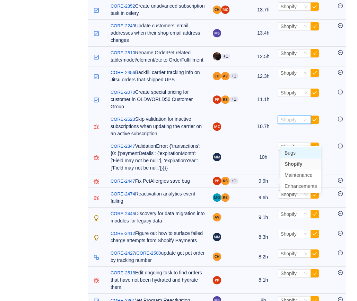
click at [290, 152] on span "Bugs" at bounding box center [289, 153] width 11 height 6
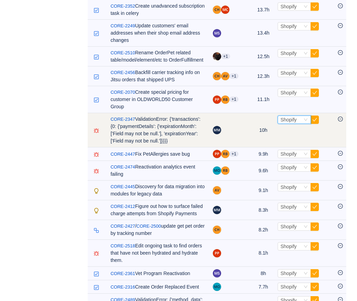
click at [291, 124] on div "Select Shopify" at bounding box center [293, 120] width 33 height 8
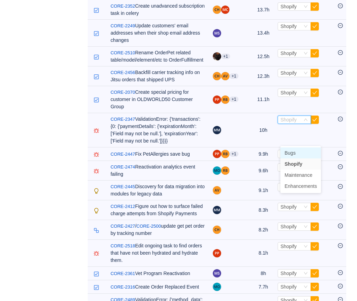
click at [291, 152] on span "Bugs" at bounding box center [289, 153] width 11 height 6
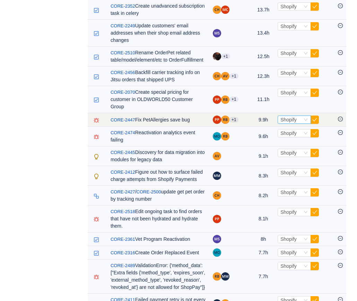
click at [288, 124] on div "Shopify" at bounding box center [288, 120] width 16 height 8
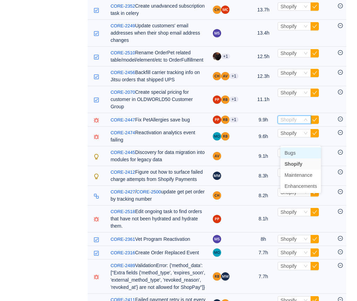
click at [288, 153] on span "Bugs" at bounding box center [289, 153] width 11 height 6
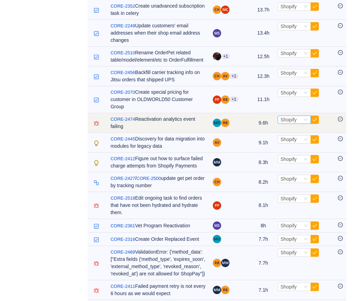
click at [286, 124] on div "Shopify" at bounding box center [288, 120] width 16 height 8
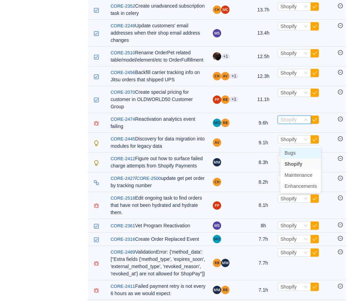
click at [286, 153] on span "Bugs" at bounding box center [289, 153] width 11 height 6
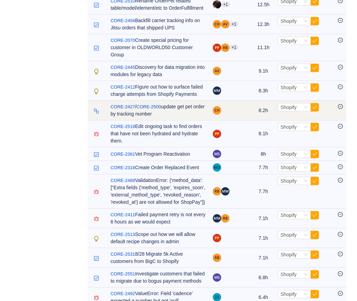
scroll to position [475, 0]
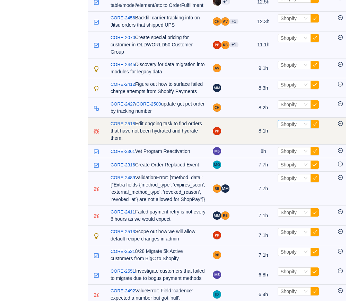
click at [286, 127] on span "Shopify" at bounding box center [288, 125] width 16 height 6
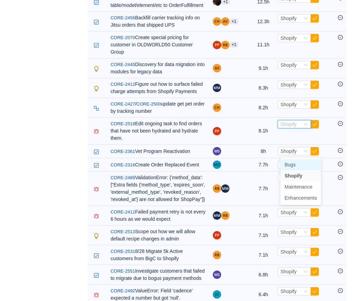
click at [287, 163] on span "Bugs" at bounding box center [289, 165] width 11 height 6
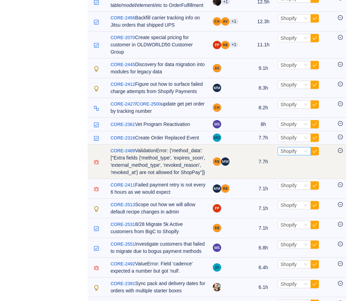
click at [289, 154] on span "Shopify" at bounding box center [288, 152] width 16 height 6
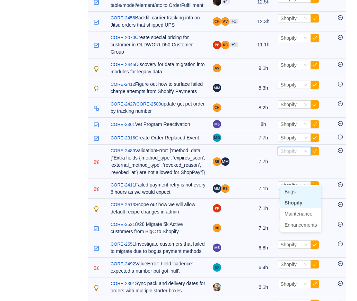
click at [289, 190] on span "Bugs" at bounding box center [289, 192] width 11 height 6
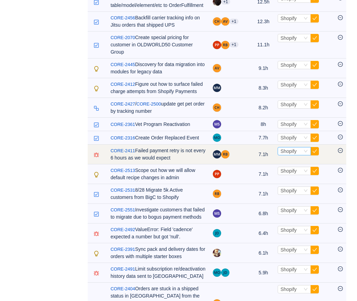
click at [292, 154] on span "Shopify" at bounding box center [288, 152] width 16 height 6
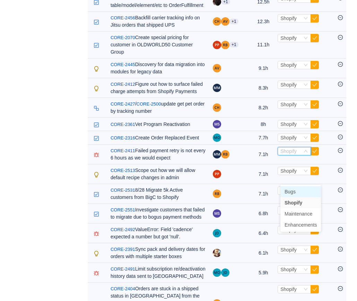
click at [292, 191] on span "Bugs" at bounding box center [289, 192] width 11 height 6
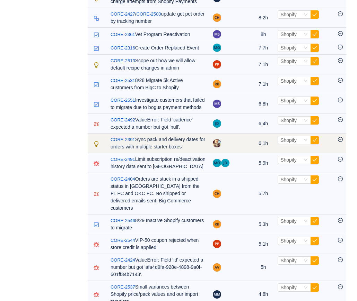
scroll to position [567, 0]
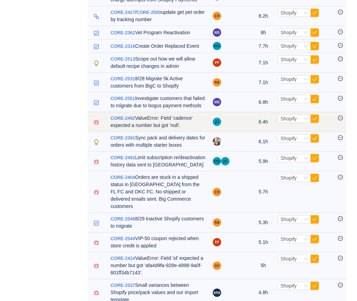
click at [285, 132] on td "Select Shopify Out of scope" at bounding box center [304, 122] width 60 height 20
click at [285, 122] on span "Shopify" at bounding box center [288, 119] width 16 height 6
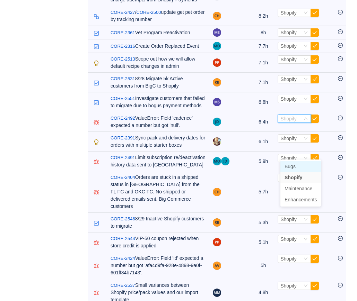
click at [286, 165] on span "Bugs" at bounding box center [289, 167] width 11 height 6
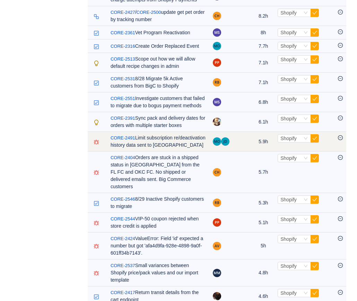
click at [283, 152] on td "Select Shopify Out of scope" at bounding box center [304, 142] width 60 height 20
click at [284, 143] on div "Select Shopify" at bounding box center [293, 138] width 33 height 8
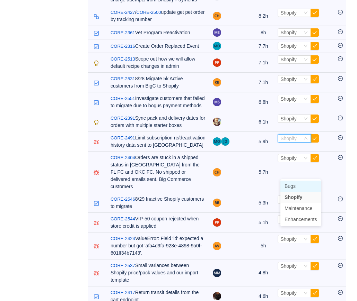
click at [285, 185] on span "Bugs" at bounding box center [289, 187] width 11 height 6
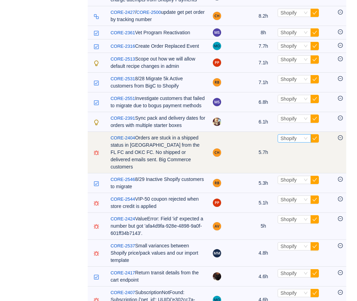
click at [290, 142] on div "Shopify" at bounding box center [288, 139] width 16 height 8
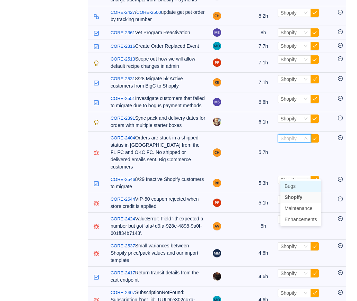
click at [290, 185] on span "Bugs" at bounding box center [289, 187] width 11 height 6
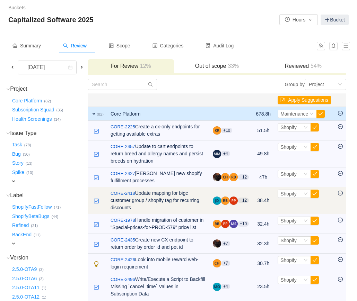
scroll to position [0, 0]
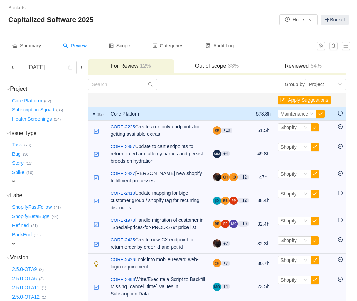
click at [295, 65] on h3 "Reviewed 54%" at bounding box center [302, 66] width 79 height 7
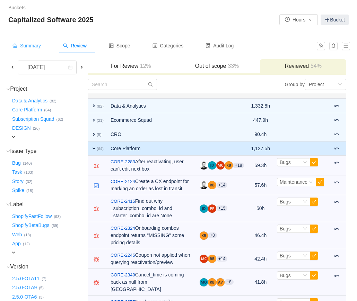
click at [31, 46] on span "Summary" at bounding box center [26, 46] width 28 height 6
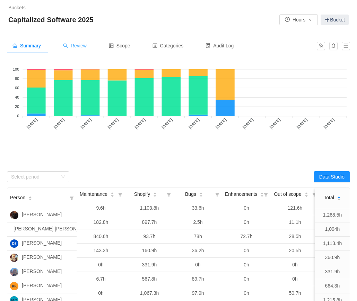
click at [76, 46] on span "Review" at bounding box center [75, 46] width 24 height 6
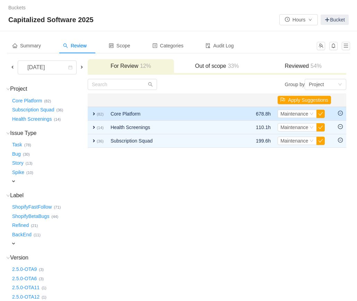
click at [97, 115] on span "expand" at bounding box center [94, 114] width 6 height 6
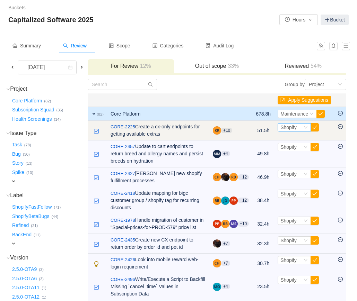
click at [289, 130] on span "Shopify" at bounding box center [288, 128] width 16 height 6
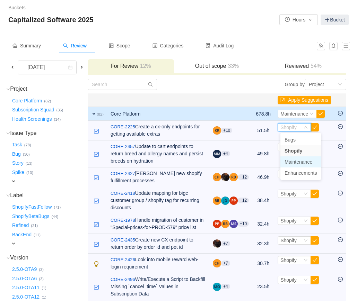
click at [290, 161] on span "Maintenance" at bounding box center [298, 162] width 28 height 6
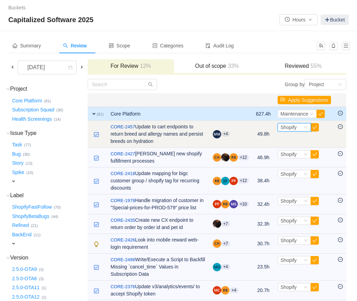
click at [293, 131] on div "Shopify" at bounding box center [288, 128] width 16 height 8
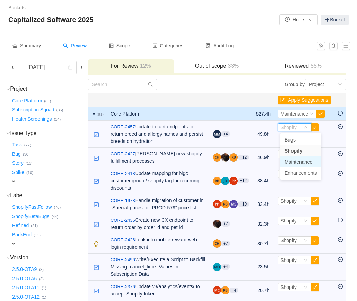
click at [291, 162] on span "Maintenance" at bounding box center [298, 162] width 28 height 6
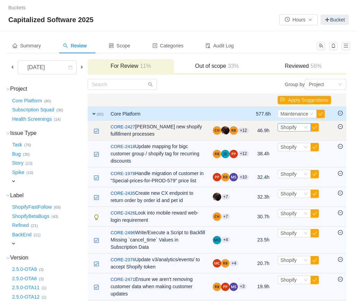
click at [286, 127] on span "Shopify" at bounding box center [288, 128] width 16 height 6
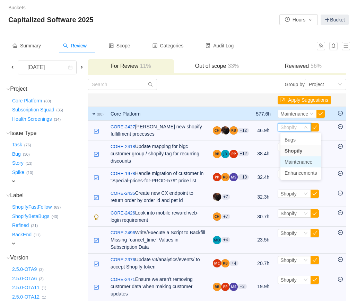
click at [288, 162] on span "Maintenance" at bounding box center [298, 162] width 28 height 6
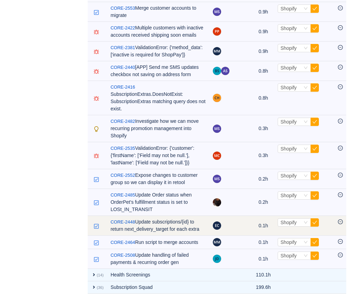
scroll to position [1588, 0]
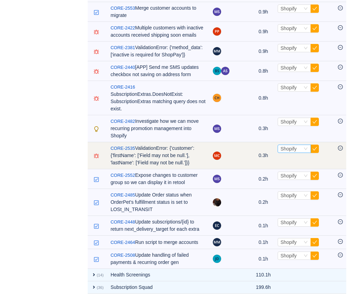
click at [297, 150] on span "Shopify" at bounding box center [288, 149] width 16 height 6
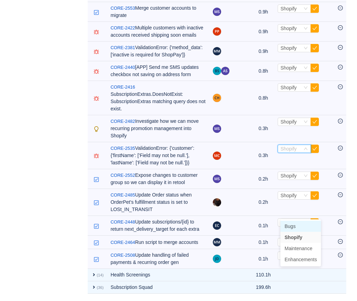
click at [294, 224] on span "Bugs" at bounding box center [289, 227] width 11 height 6
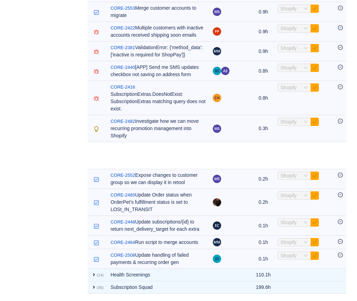
scroll to position [1561, 0]
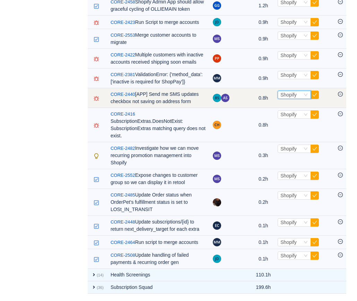
click at [288, 96] on span "Shopify" at bounding box center [288, 95] width 16 height 6
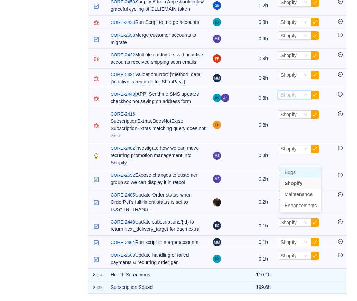
click at [289, 170] on span "Bugs" at bounding box center [289, 173] width 11 height 6
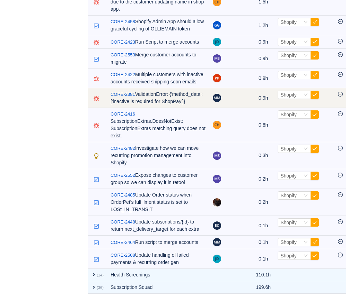
scroll to position [1541, 0]
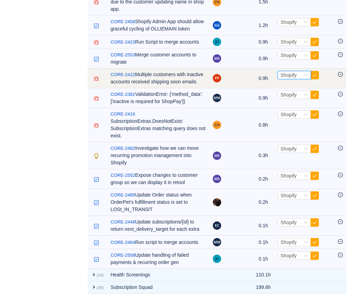
click at [290, 72] on span "Shopify" at bounding box center [288, 75] width 16 height 6
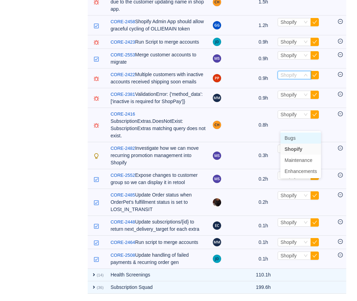
click at [291, 135] on span "Bugs" at bounding box center [289, 138] width 11 height 6
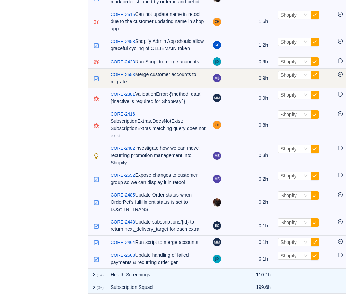
scroll to position [1514, 0]
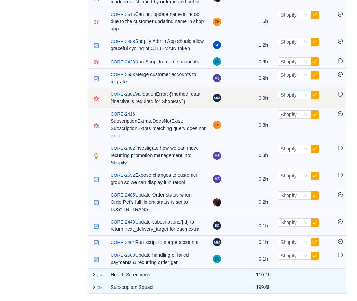
click at [290, 92] on span "Shopify" at bounding box center [288, 95] width 16 height 6
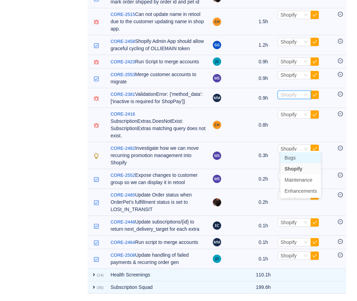
click at [291, 155] on span "Bugs" at bounding box center [289, 158] width 11 height 6
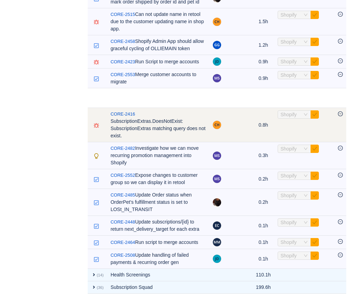
scroll to position [1487, 0]
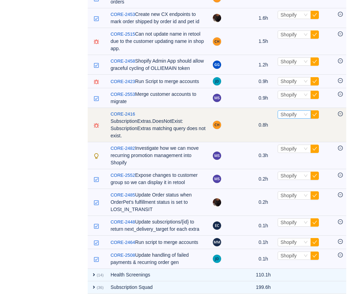
click at [296, 112] on span "Shopify" at bounding box center [288, 115] width 16 height 6
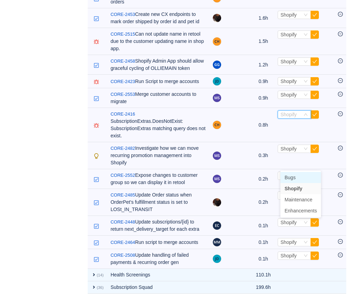
click at [295, 175] on span "Bugs" at bounding box center [289, 178] width 11 height 6
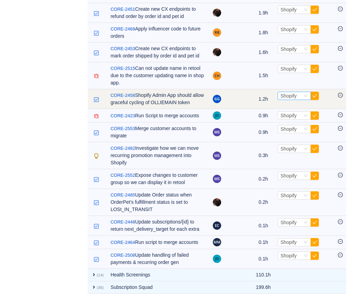
scroll to position [1453, 0]
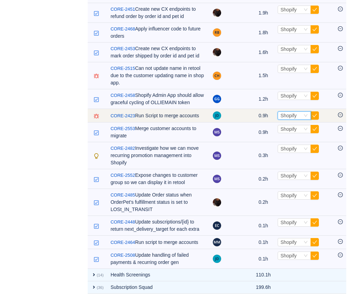
click at [288, 115] on span "Shopify" at bounding box center [288, 116] width 16 height 6
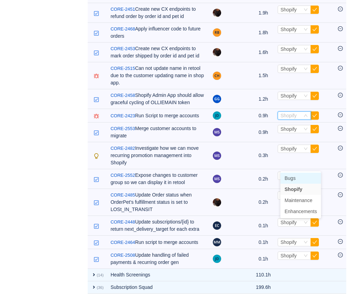
click at [288, 176] on span "Bugs" at bounding box center [289, 179] width 11 height 6
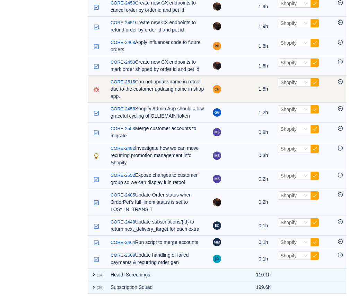
scroll to position [1439, 0]
click at [293, 80] on span "Shopify" at bounding box center [288, 83] width 16 height 6
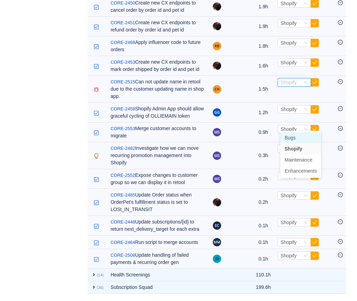
click at [293, 135] on span "Bugs" at bounding box center [289, 138] width 11 height 6
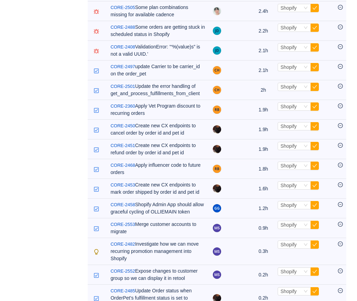
scroll to position [1241, 0]
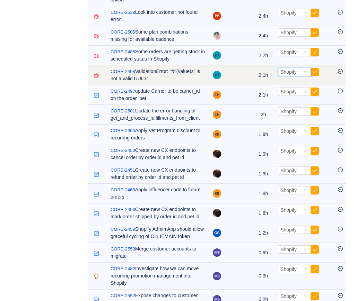
click at [291, 76] on div "Shopify" at bounding box center [288, 72] width 16 height 8
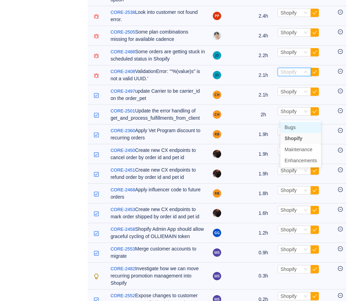
click at [289, 125] on span "Bugs" at bounding box center [289, 128] width 11 height 6
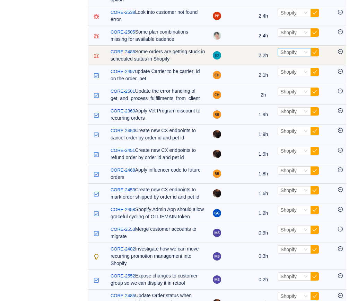
click at [291, 55] on span "Shopify" at bounding box center [288, 53] width 16 height 6
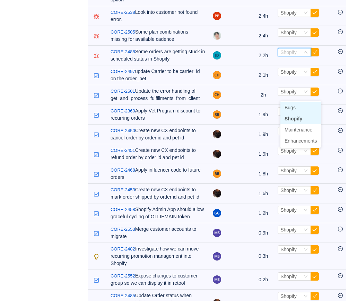
click at [291, 106] on span "Bugs" at bounding box center [289, 108] width 11 height 6
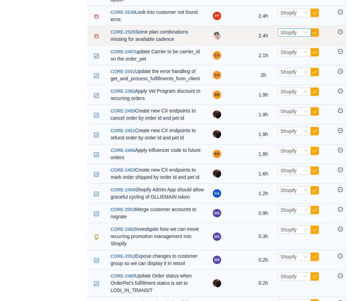
click at [292, 35] on span "Shopify" at bounding box center [288, 33] width 16 height 6
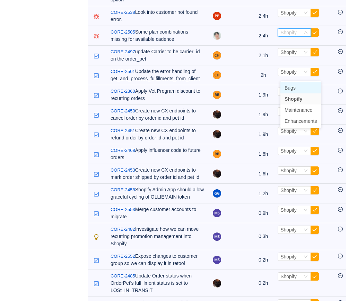
click at [292, 86] on span "Bugs" at bounding box center [289, 88] width 11 height 6
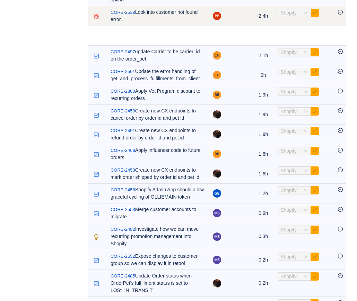
click at [292, 16] on span "Shopify" at bounding box center [288, 13] width 16 height 6
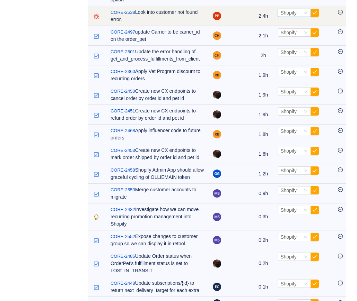
click at [292, 16] on span "Shopify" at bounding box center [288, 13] width 16 height 6
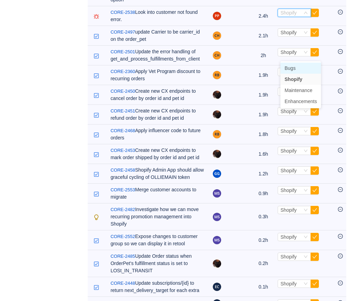
click at [292, 67] on span "Bugs" at bounding box center [289, 68] width 11 height 6
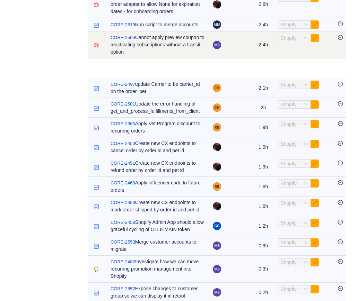
scroll to position [1189, 0]
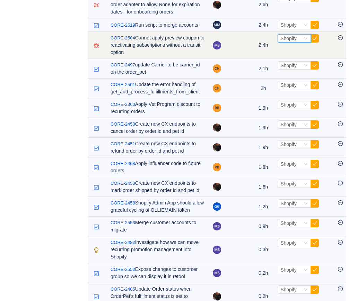
click at [292, 41] on span "Shopify" at bounding box center [288, 39] width 16 height 6
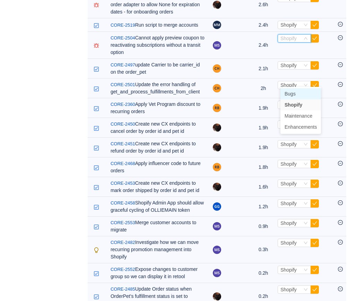
click at [292, 91] on span "Bugs" at bounding box center [289, 94] width 11 height 6
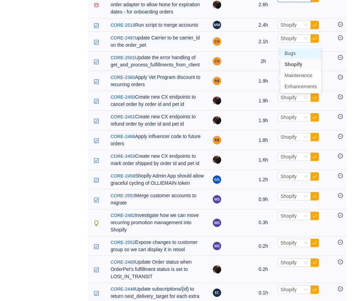
click at [292, 48] on li "Bugs" at bounding box center [300, 53] width 41 height 11
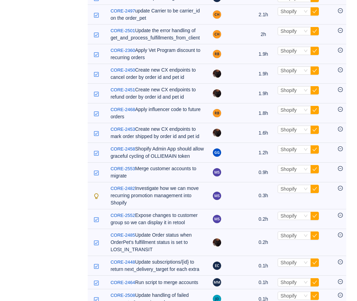
click at [291, 31] on span "Bugs" at bounding box center [289, 34] width 11 height 6
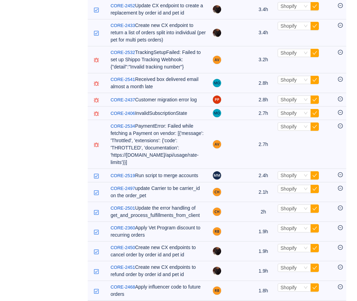
scroll to position [983, 0]
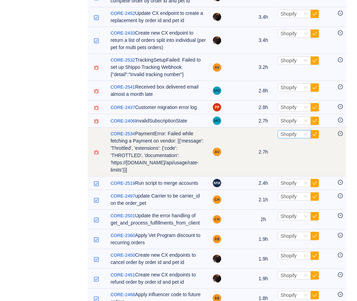
click at [286, 137] on span "Shopify" at bounding box center [288, 135] width 16 height 6
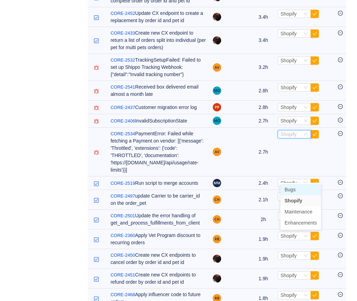
click at [286, 189] on span "Bugs" at bounding box center [289, 190] width 11 height 6
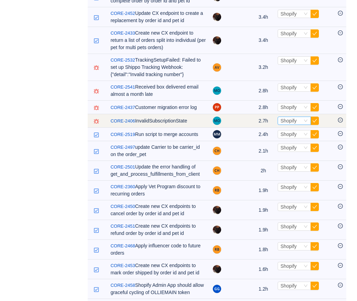
click at [287, 124] on span "Shopify" at bounding box center [288, 121] width 16 height 6
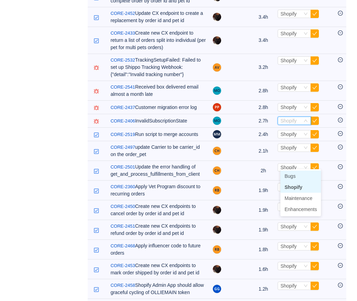
click at [288, 174] on span "Bugs" at bounding box center [289, 177] width 11 height 6
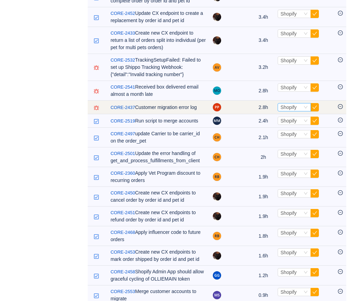
click at [289, 111] on div "Shopify" at bounding box center [288, 108] width 16 height 8
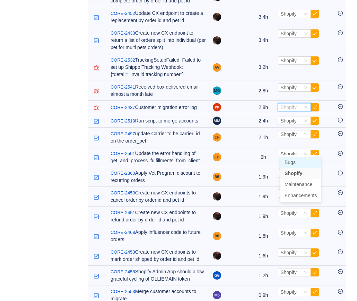
click at [289, 163] on span "Bugs" at bounding box center [289, 163] width 11 height 6
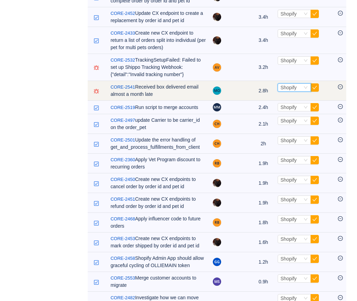
click at [291, 90] on span "Shopify" at bounding box center [288, 88] width 16 height 6
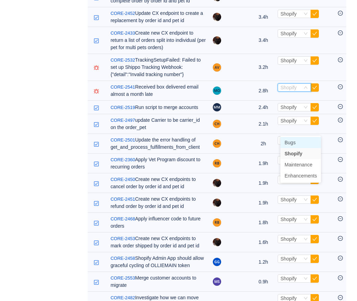
click at [291, 137] on li "Bugs" at bounding box center [300, 142] width 41 height 11
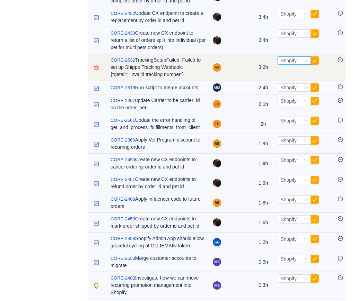
click at [289, 63] on span "Shopify" at bounding box center [288, 61] width 16 height 6
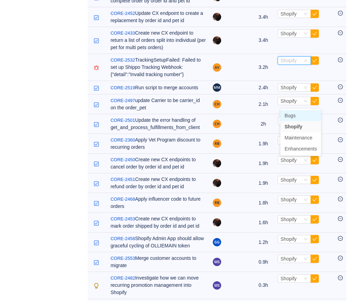
click at [289, 114] on span "Bugs" at bounding box center [289, 116] width 11 height 6
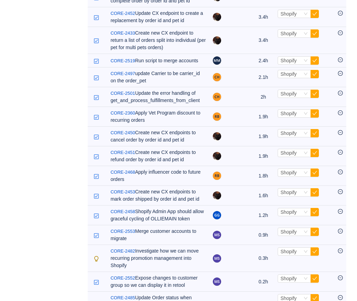
click at [287, 28] on span "Bugs" at bounding box center [289, 30] width 11 height 6
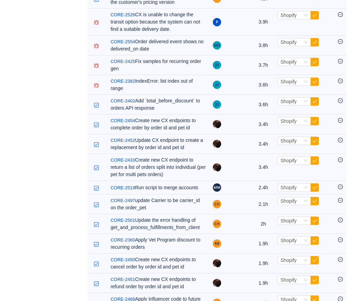
scroll to position [817, 0]
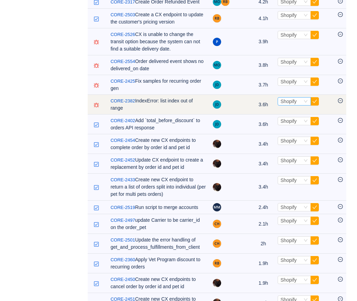
click at [288, 104] on span "Shopify" at bounding box center [288, 102] width 16 height 6
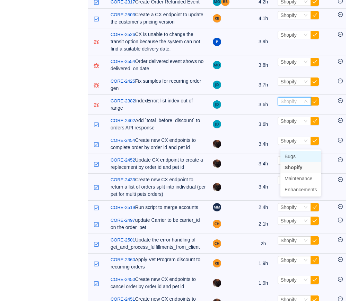
click at [288, 155] on span "Bugs" at bounding box center [289, 157] width 11 height 6
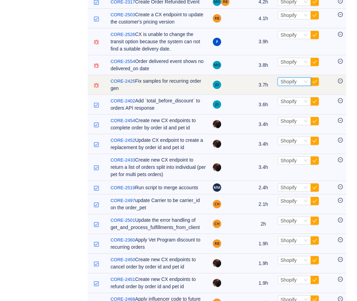
click at [290, 85] on span "Shopify" at bounding box center [288, 82] width 16 height 6
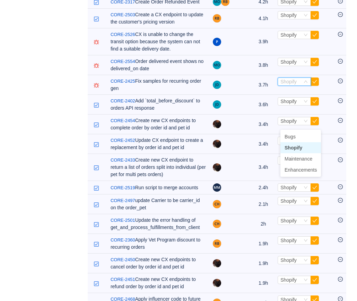
click at [290, 130] on ul "Bugs Shopify Maintenance Enhancements" at bounding box center [300, 153] width 41 height 47
click at [290, 136] on span "Bugs" at bounding box center [289, 137] width 11 height 6
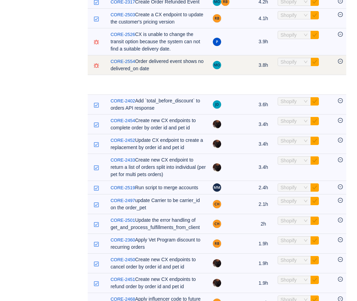
click at [292, 65] on span "Shopify" at bounding box center [288, 62] width 16 height 6
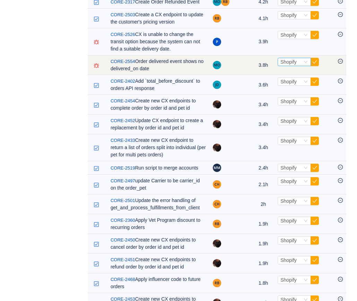
click at [295, 65] on span "Shopify" at bounding box center [288, 62] width 16 height 6
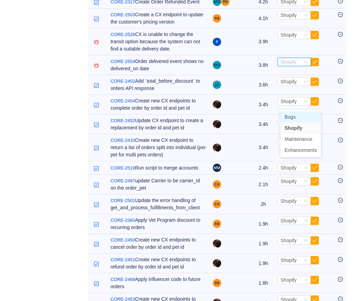
click at [295, 117] on span "Bugs" at bounding box center [289, 117] width 11 height 6
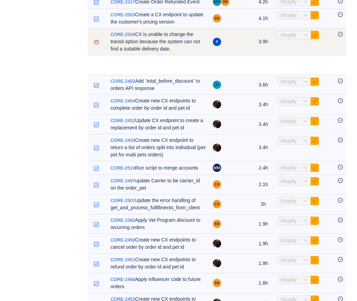
click at [297, 38] on span "Shopify" at bounding box center [288, 35] width 16 height 6
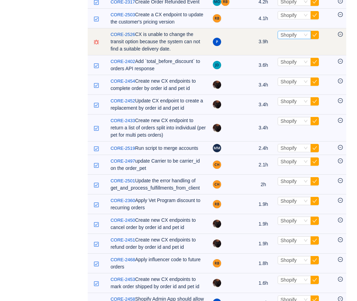
click at [297, 38] on span "Shopify" at bounding box center [288, 35] width 16 height 6
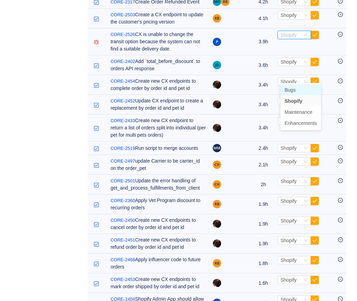
click at [297, 89] on li "Bugs" at bounding box center [300, 90] width 41 height 11
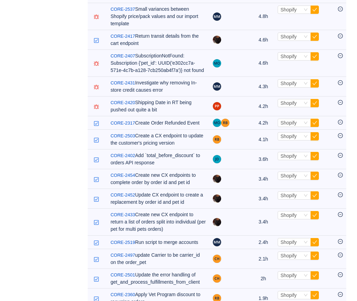
scroll to position [696, 0]
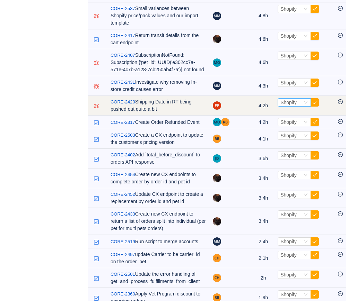
click at [297, 105] on span "Shopify" at bounding box center [288, 103] width 16 height 6
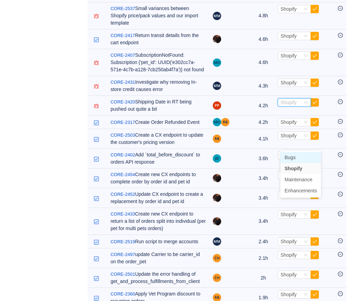
click at [295, 158] on span "Bugs" at bounding box center [289, 158] width 11 height 6
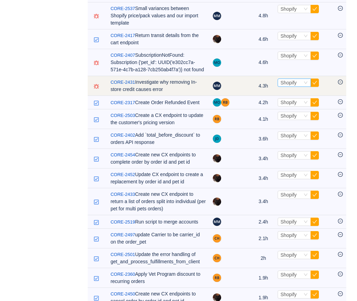
click at [293, 87] on div "Shopify" at bounding box center [288, 83] width 16 height 8
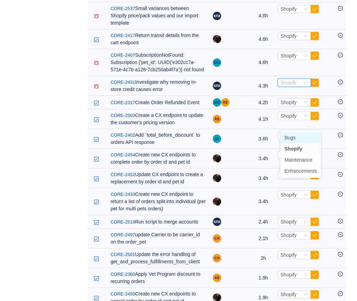
click at [293, 138] on span "Bugs" at bounding box center [289, 138] width 11 height 6
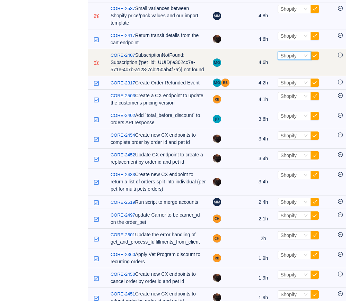
click at [290, 59] on span "Shopify" at bounding box center [288, 56] width 16 height 6
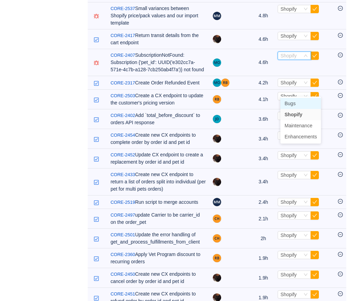
click at [290, 100] on li "Bugs" at bounding box center [300, 103] width 41 height 11
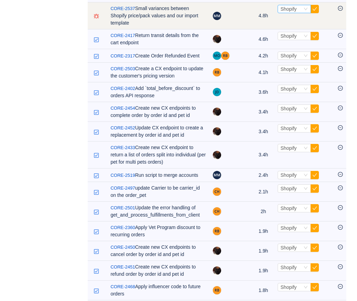
click at [293, 12] on span "Shopify" at bounding box center [288, 9] width 16 height 6
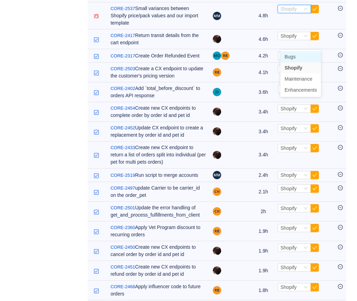
click at [293, 55] on span "Bugs" at bounding box center [289, 57] width 11 height 6
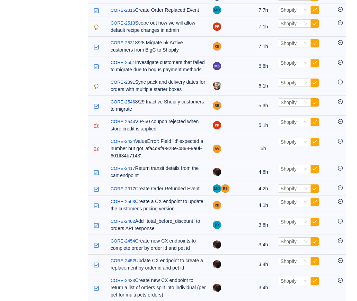
scroll to position [543, 0]
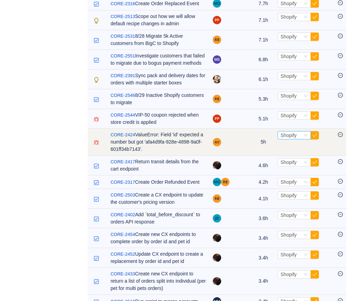
click at [292, 138] on span "Shopify" at bounding box center [288, 136] width 16 height 6
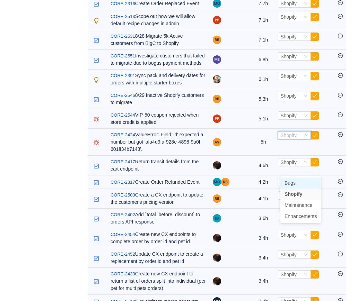
click at [291, 180] on span "Bugs" at bounding box center [289, 183] width 11 height 6
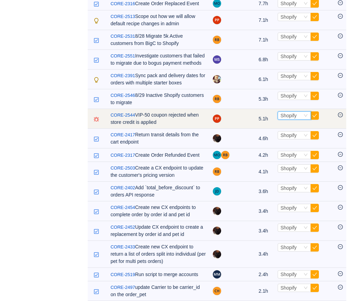
click at [293, 118] on span "Shopify" at bounding box center [288, 116] width 16 height 6
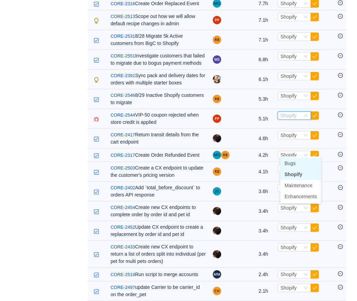
click at [292, 162] on span "Bugs" at bounding box center [289, 164] width 11 height 6
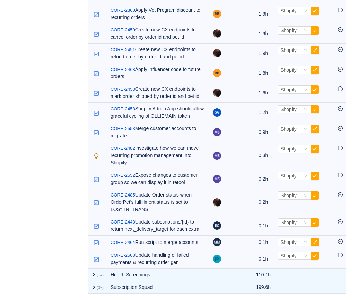
scroll to position [883, 0]
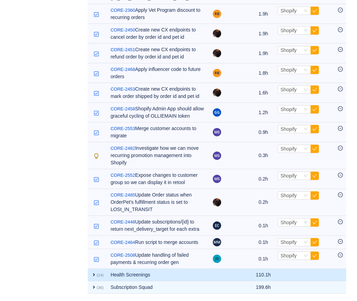
click at [93, 275] on span "expand" at bounding box center [94, 275] width 6 height 6
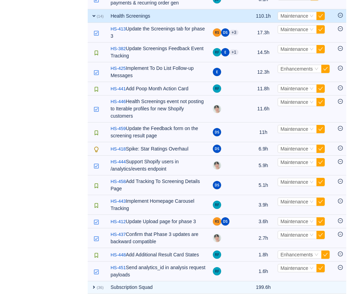
scroll to position [1143, 0]
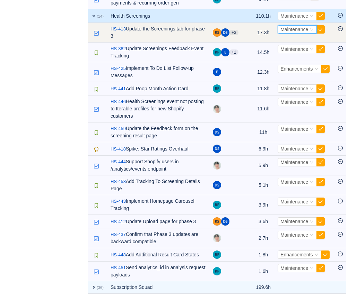
click at [298, 29] on span "Maintenance" at bounding box center [294, 30] width 28 height 6
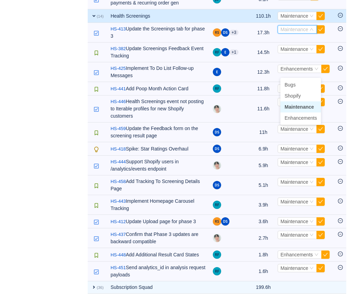
click at [292, 104] on span "Maintenance" at bounding box center [298, 107] width 29 height 6
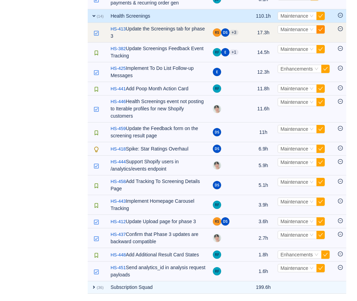
click at [325, 29] on button "button" at bounding box center [320, 29] width 8 height 8
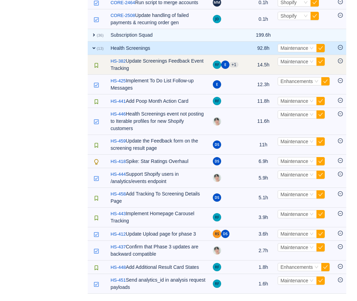
scroll to position [1082, 0]
click at [324, 66] on button "button" at bounding box center [320, 62] width 8 height 8
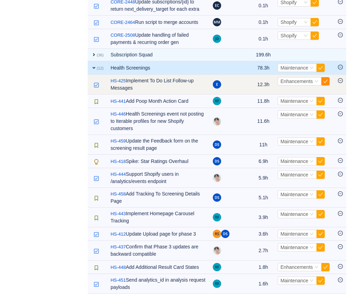
click at [329, 86] on button "button" at bounding box center [325, 81] width 8 height 8
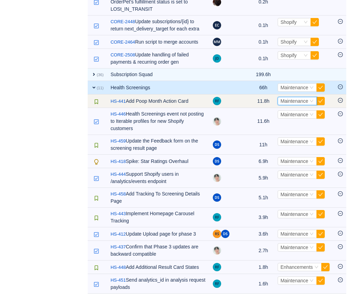
click at [306, 104] on span "Maintenance" at bounding box center [294, 101] width 28 height 6
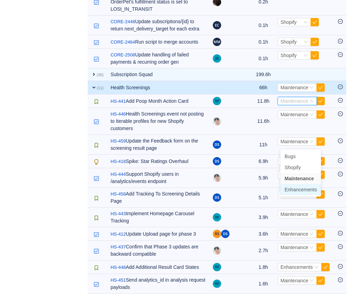
click at [296, 187] on span "Enhancements" at bounding box center [300, 190] width 32 height 6
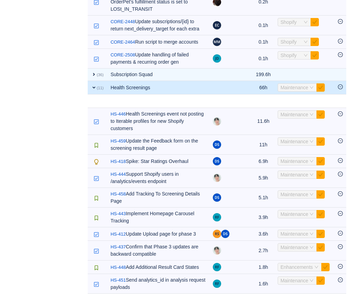
scroll to position [1070, 0]
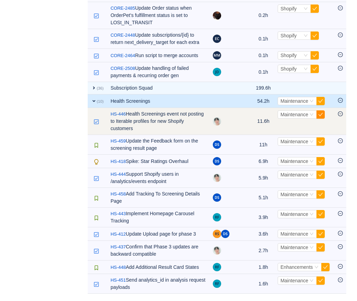
click at [324, 115] on button "button" at bounding box center [320, 115] width 8 height 8
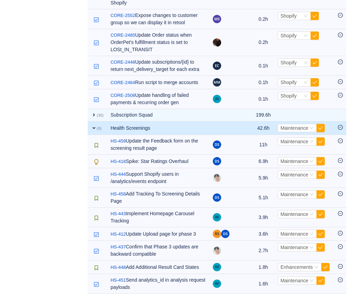
scroll to position [1043, 0]
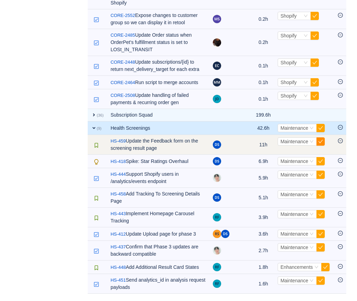
click at [324, 143] on button "button" at bounding box center [320, 142] width 8 height 8
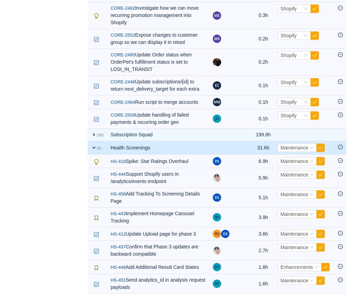
scroll to position [1024, 0]
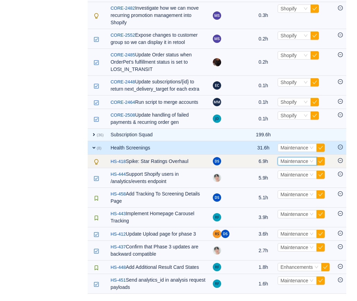
click at [290, 161] on span "Maintenance" at bounding box center [294, 162] width 28 height 6
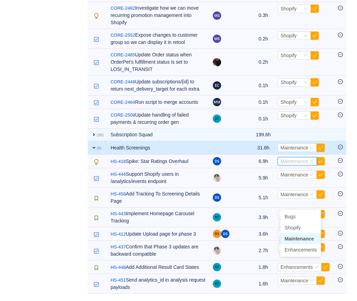
click at [294, 236] on span "Maintenance" at bounding box center [298, 239] width 29 height 6
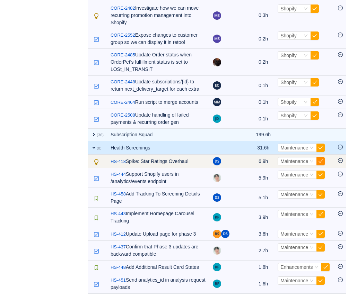
click at [325, 162] on button "button" at bounding box center [320, 161] width 8 height 8
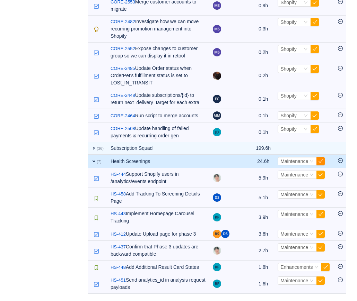
scroll to position [1010, 0]
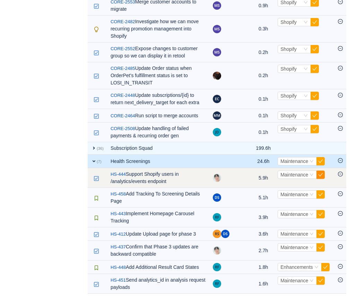
click at [324, 176] on button "button" at bounding box center [320, 175] width 8 height 8
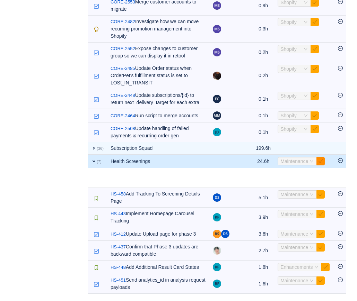
scroll to position [990, 0]
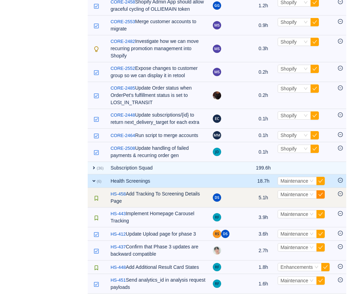
click at [325, 195] on button "button" at bounding box center [320, 195] width 8 height 8
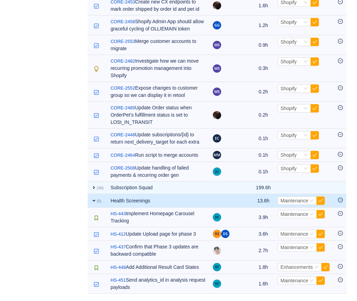
scroll to position [971, 0]
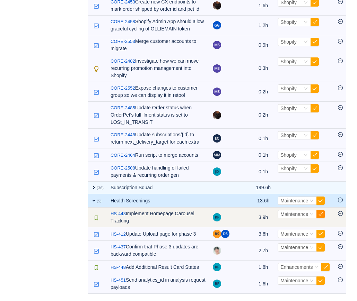
click at [323, 214] on button "button" at bounding box center [320, 214] width 8 height 8
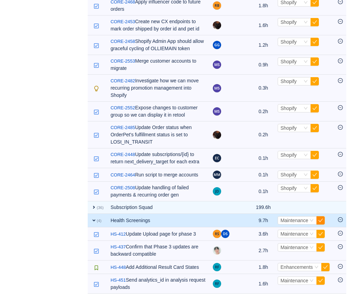
scroll to position [951, 0]
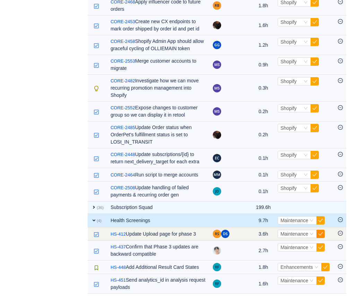
click at [323, 235] on button "button" at bounding box center [320, 234] width 8 height 8
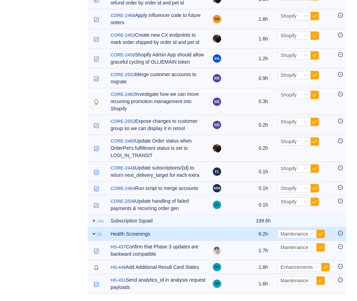
scroll to position [937, 0]
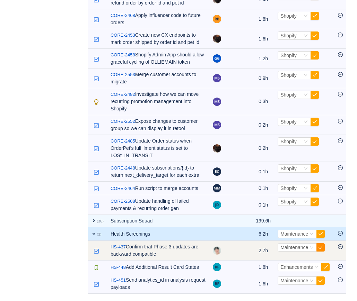
click at [325, 249] on button "button" at bounding box center [320, 248] width 8 height 8
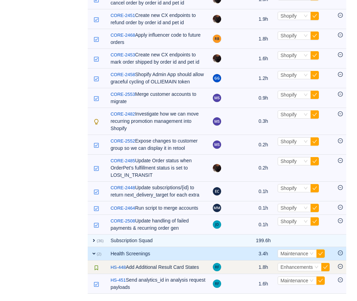
scroll to position [917, 0]
click at [329, 268] on button "button" at bounding box center [325, 267] width 8 height 8
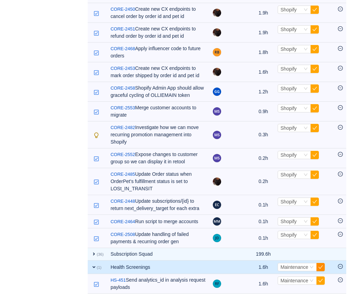
scroll to position [904, 0]
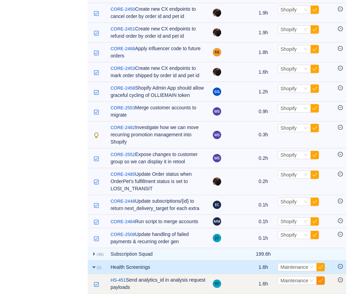
click at [325, 281] on button "button" at bounding box center [320, 281] width 8 height 8
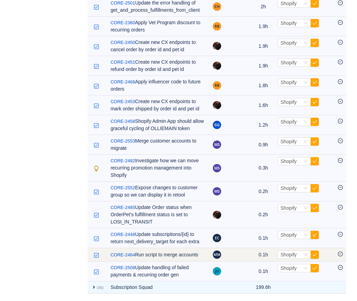
scroll to position [871, 0]
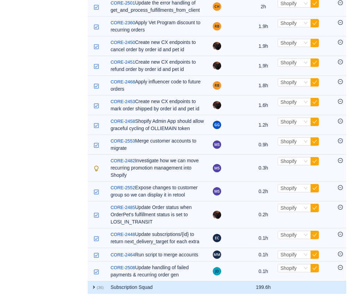
click at [97, 289] on span "expand" at bounding box center [94, 288] width 6 height 6
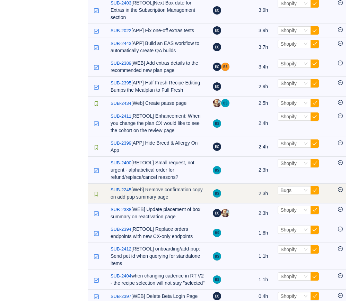
scroll to position [1528, 0]
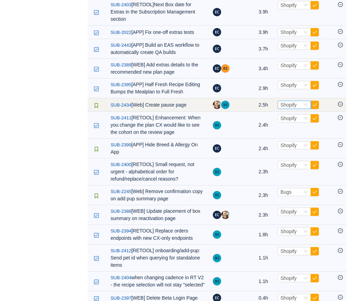
click at [290, 108] on span "Shopify" at bounding box center [288, 105] width 16 height 6
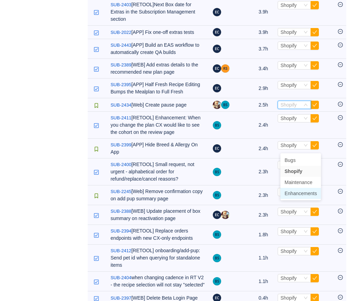
click at [294, 194] on span "Enhancements" at bounding box center [300, 194] width 32 height 6
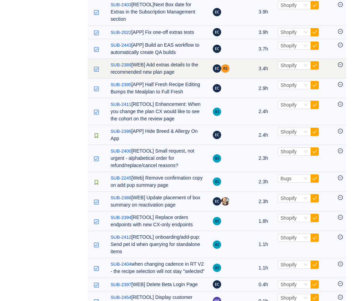
drag, startPoint x: 117, startPoint y: 114, endPoint x: 183, endPoint y: 116, distance: 65.5
click at [183, 79] on td "/ SUB-2389 [WEB] Add extras details to the recommended new plan page" at bounding box center [158, 69] width 102 height 20
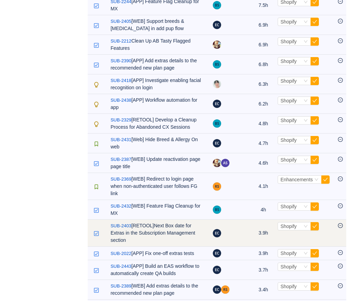
scroll to position [1305, 0]
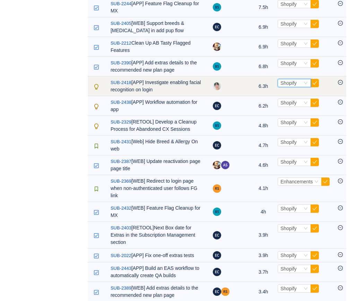
click at [297, 86] on span "Shopify" at bounding box center [288, 83] width 16 height 6
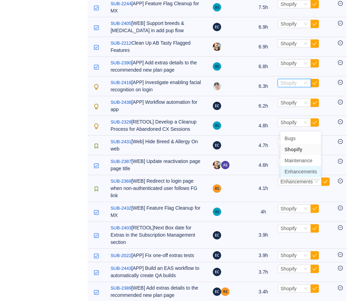
click at [297, 172] on span "Enhancements" at bounding box center [300, 172] width 32 height 6
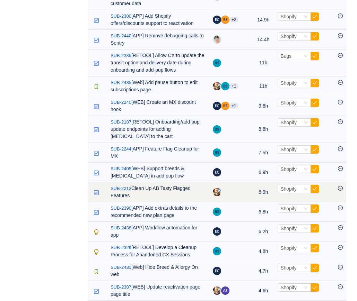
scroll to position [1153, 0]
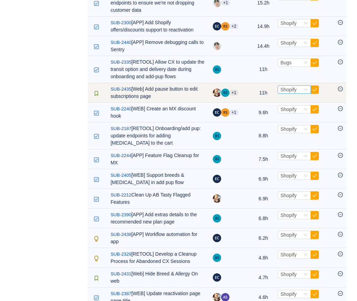
click at [286, 92] on span "Shopify" at bounding box center [288, 90] width 16 height 6
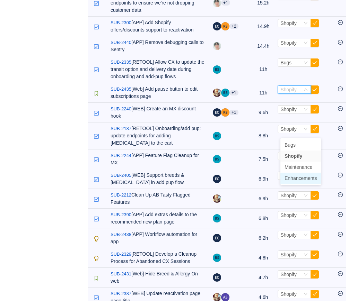
click at [290, 178] on span "Enhancements" at bounding box center [300, 179] width 32 height 6
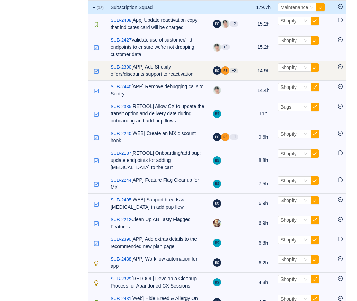
scroll to position [1102, 0]
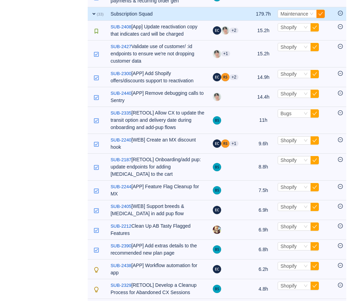
click at [324, 18] on button "button" at bounding box center [320, 14] width 8 height 8
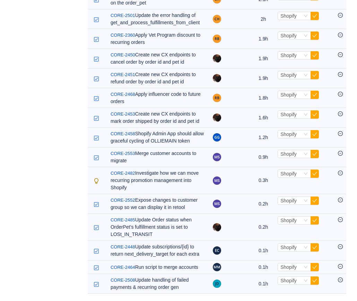
scroll to position [858, 0]
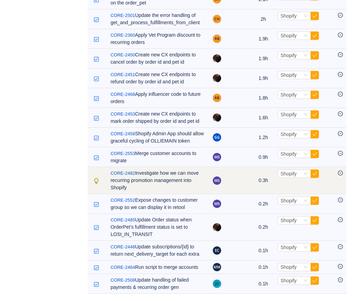
drag, startPoint x: 118, startPoint y: 181, endPoint x: 168, endPoint y: 187, distance: 50.6
click at [168, 187] on td "/ CORE-2482 Investigate how we can move recurring promotion management into Sho…" at bounding box center [158, 180] width 102 height 27
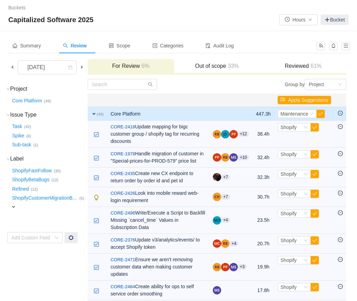
scroll to position [0, 0]
click at [119, 84] on input "text" at bounding box center [122, 84] width 69 height 11
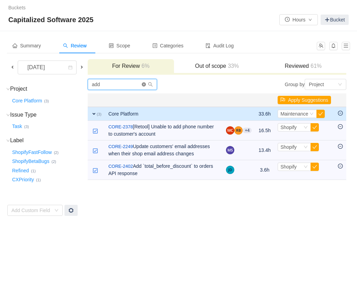
type input "add"
click at [145, 83] on icon "icon: close-circle" at bounding box center [144, 84] width 4 height 4
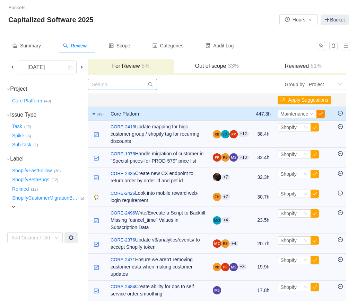
click at [324, 114] on button "button" at bounding box center [320, 114] width 8 height 8
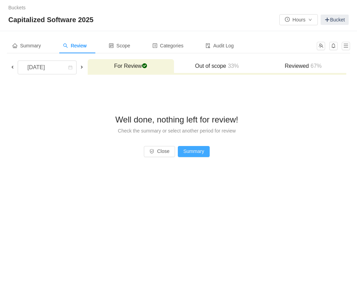
click at [189, 149] on button "Summary" at bounding box center [194, 151] width 32 height 11
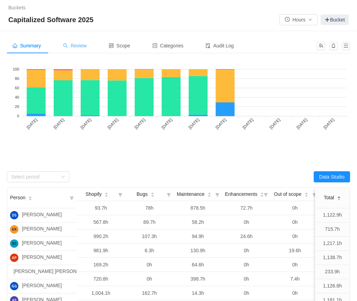
click at [83, 44] on span "Review" at bounding box center [75, 46] width 24 height 6
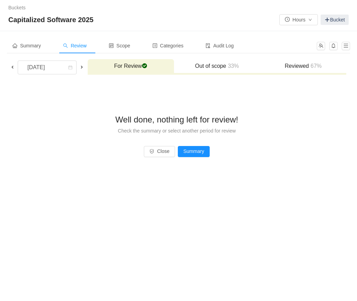
click at [80, 49] on div "Review" at bounding box center [75, 46] width 35 height 16
click at [194, 161] on div "Well done, nothing left for review! Check the summary or select another period …" at bounding box center [176, 126] width 339 height 95
click at [194, 156] on button "Summary" at bounding box center [194, 151] width 32 height 11
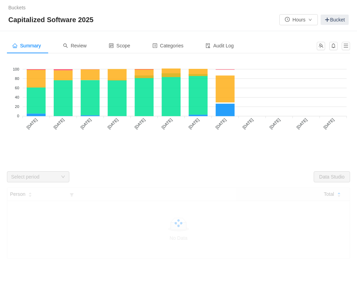
click at [62, 178] on icon "icon: down" at bounding box center [63, 177] width 4 height 4
click at [47, 174] on div "Select period" at bounding box center [34, 177] width 46 height 7
click at [39, 176] on div "Select period" at bounding box center [34, 177] width 46 height 7
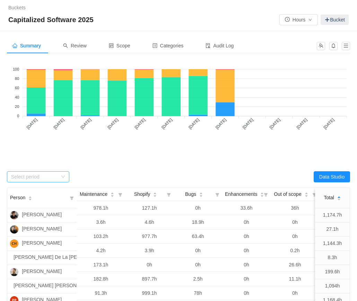
click at [43, 177] on div "Select period" at bounding box center [34, 177] width 46 height 7
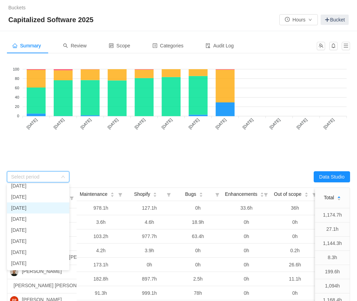
scroll to position [49, 0]
click at [35, 221] on li "[DATE]" at bounding box center [38, 219] width 62 height 11
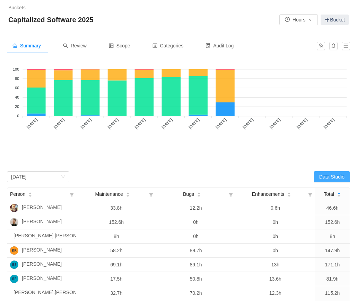
click at [327, 177] on button "Data Studio" at bounding box center [332, 176] width 36 height 11
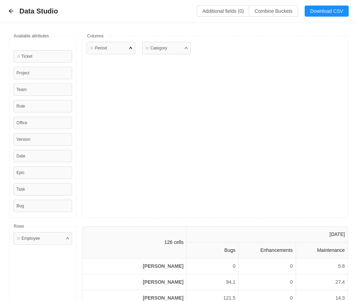
scroll to position [0, 0]
drag, startPoint x: 111, startPoint y: 49, endPoint x: 198, endPoint y: 54, distance: 87.5
click at [198, 54] on div "☆ Period ☆ Category" at bounding box center [215, 127] width 266 height 182
click at [165, 156] on div "☆ Period" at bounding box center [167, 127] width 51 height 170
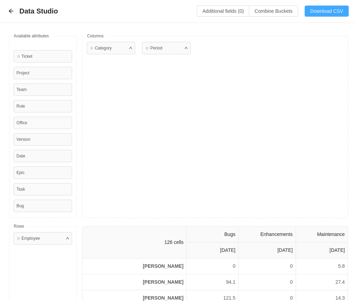
click at [322, 12] on button "Download CSV" at bounding box center [327, 11] width 44 height 11
